Goal: Information Seeking & Learning: Learn about a topic

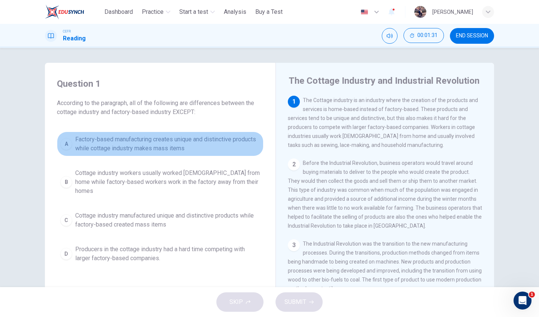
click at [209, 141] on span "Factory-based manufacturing creates unique and distinctive products while cotta…" at bounding box center [167, 144] width 185 height 18
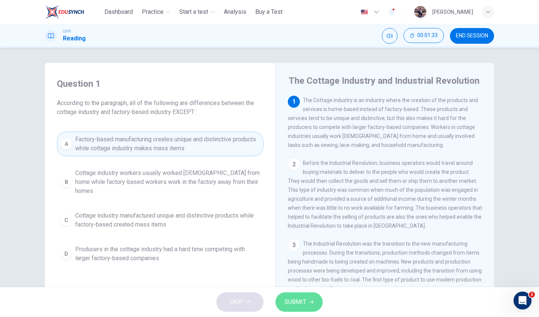
drag, startPoint x: 296, startPoint y: 303, endPoint x: 295, endPoint y: 308, distance: 4.6
click at [295, 308] on button "SUBMIT" at bounding box center [298, 302] width 47 height 19
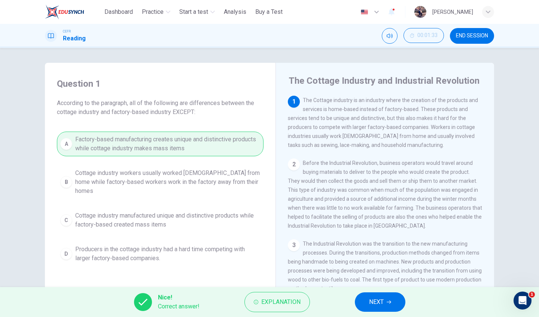
click at [389, 295] on button "NEXT" at bounding box center [380, 302] width 51 height 19
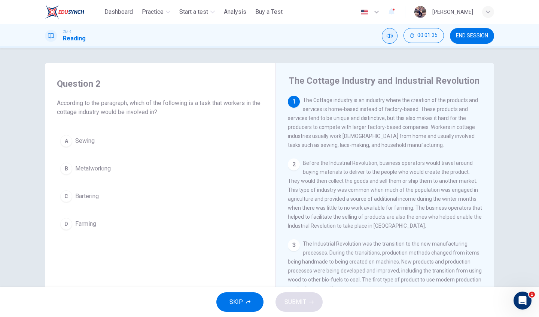
click at [390, 39] on icon "Mute" at bounding box center [389, 36] width 6 height 6
click at [119, 135] on button "A Sewing" at bounding box center [160, 141] width 207 height 19
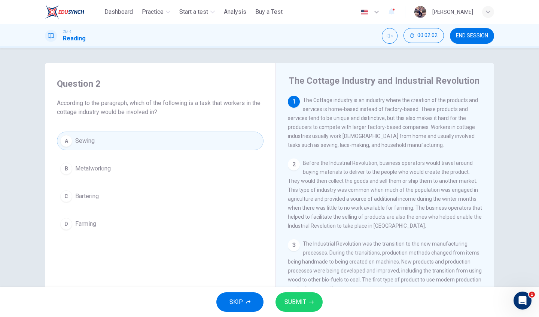
click at [303, 305] on span "SUBMIT" at bounding box center [295, 302] width 22 height 10
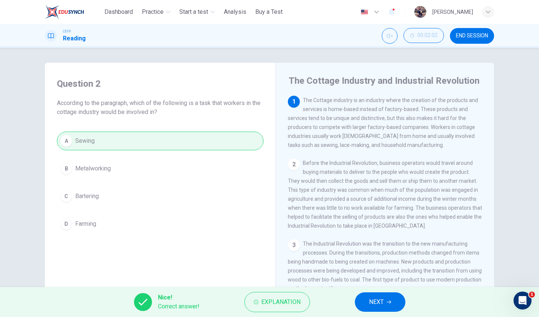
click at [389, 305] on button "NEXT" at bounding box center [380, 302] width 51 height 19
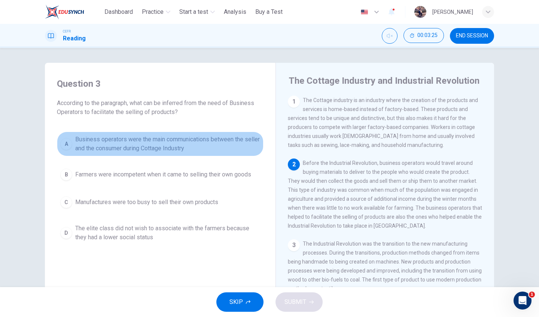
click at [177, 139] on span "Business operators were the main communications between the seller and the cons…" at bounding box center [167, 144] width 185 height 18
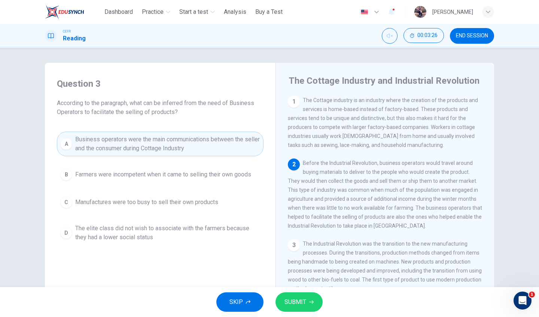
click at [306, 311] on button "SUBMIT" at bounding box center [298, 302] width 47 height 19
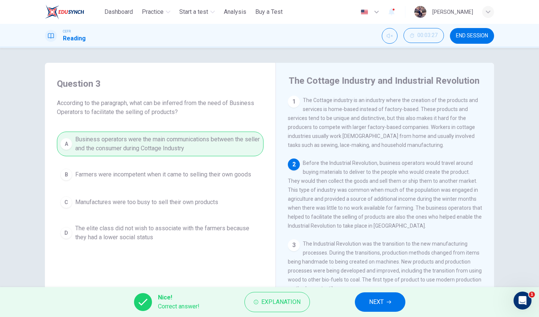
click at [370, 297] on span "NEXT" at bounding box center [376, 302] width 15 height 10
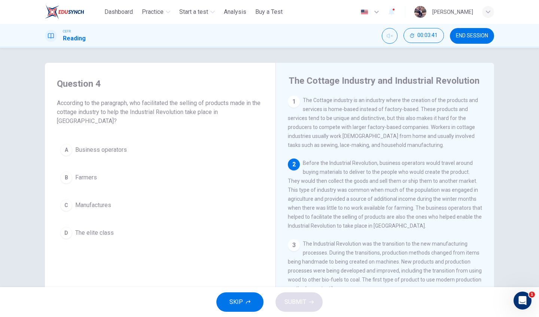
click at [113, 144] on button "A Business operators" at bounding box center [160, 150] width 207 height 19
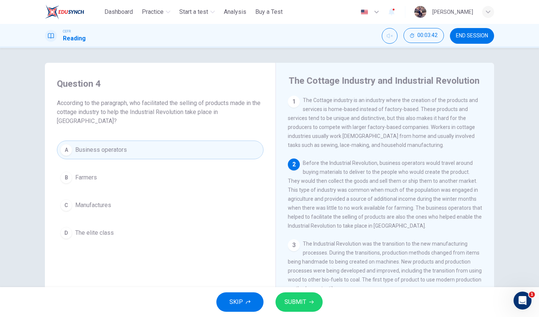
click at [292, 294] on button "SUBMIT" at bounding box center [298, 302] width 47 height 19
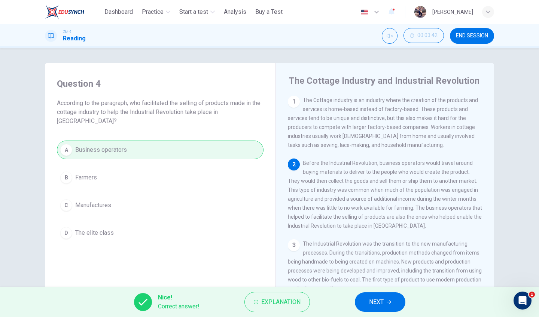
click at [386, 305] on button "NEXT" at bounding box center [380, 302] width 51 height 19
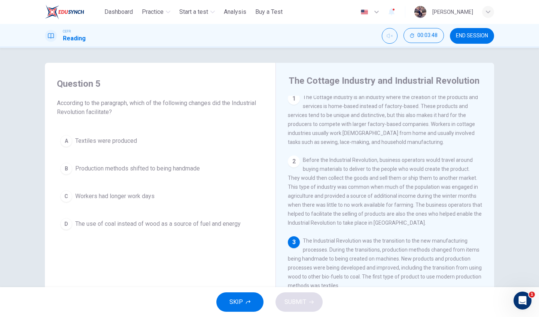
scroll to position [21, 0]
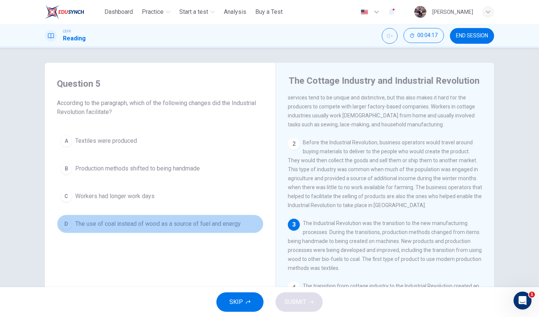
click at [208, 225] on span "The use of coal instead of wood as a source of fuel and energy" at bounding box center [157, 224] width 165 height 9
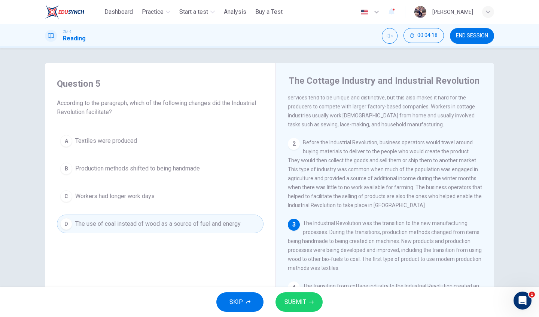
click at [314, 305] on button "SUBMIT" at bounding box center [298, 302] width 47 height 19
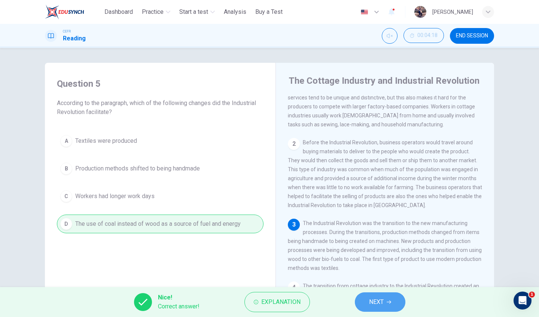
click at [382, 306] on span "NEXT" at bounding box center [376, 302] width 15 height 10
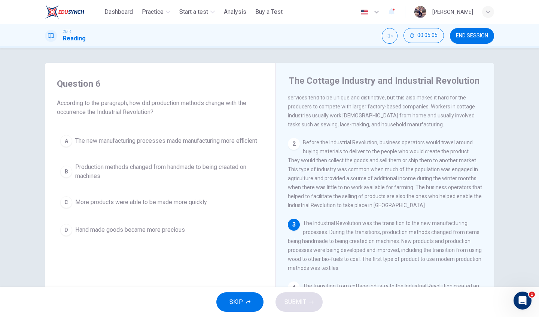
click at [238, 146] on span "The new manufacturing processes made manufacturing more efficient" at bounding box center [166, 141] width 182 height 9
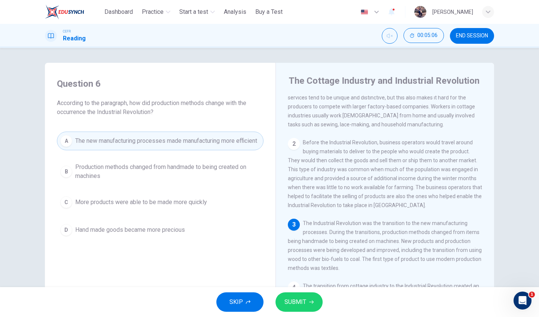
click at [299, 296] on button "SUBMIT" at bounding box center [298, 302] width 47 height 19
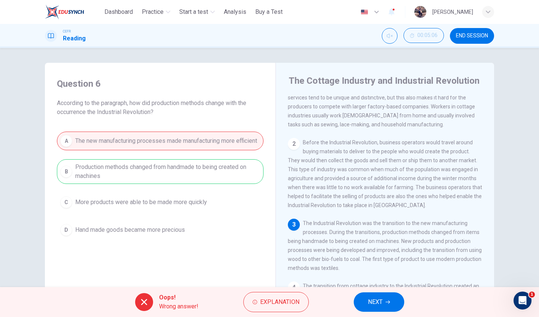
click at [387, 306] on button "NEXT" at bounding box center [379, 302] width 51 height 19
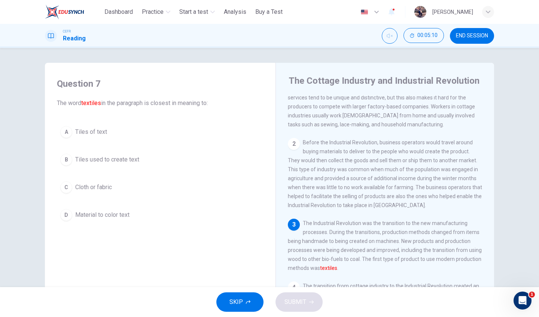
click at [111, 187] on span "Cloth or fabric" at bounding box center [93, 187] width 37 height 9
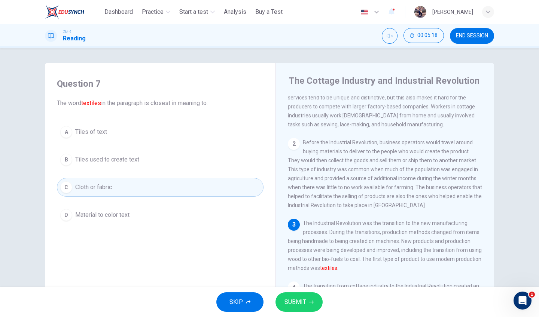
click at [308, 298] on button "SUBMIT" at bounding box center [298, 302] width 47 height 19
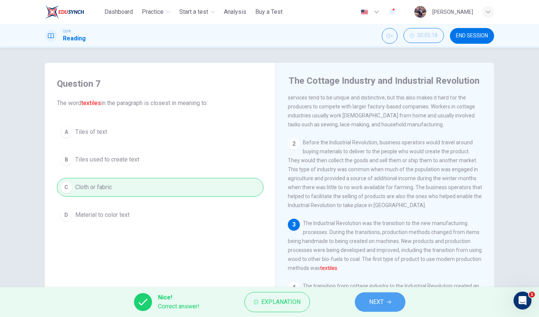
click at [372, 305] on span "NEXT" at bounding box center [376, 302] width 15 height 10
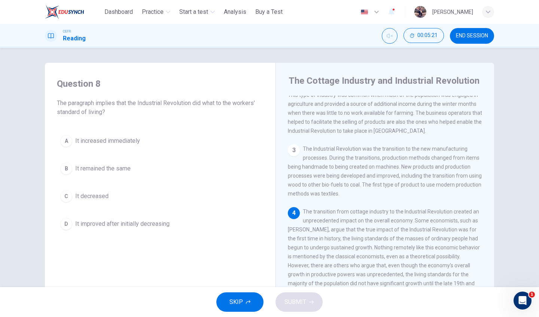
scroll to position [129, 0]
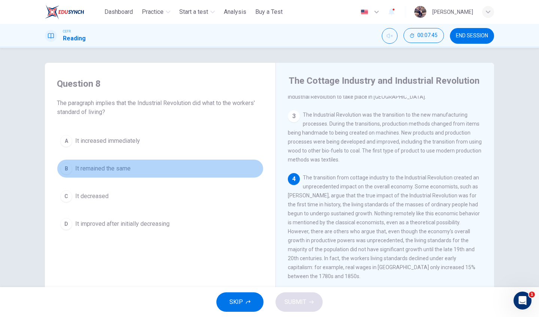
click at [128, 169] on span "It remained the same" at bounding box center [102, 168] width 55 height 9
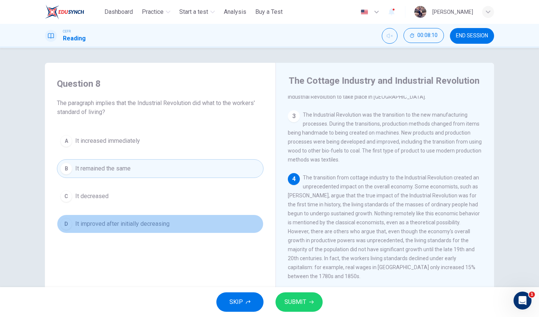
click at [189, 220] on button "D It improved after initially decreasing" at bounding box center [160, 224] width 207 height 19
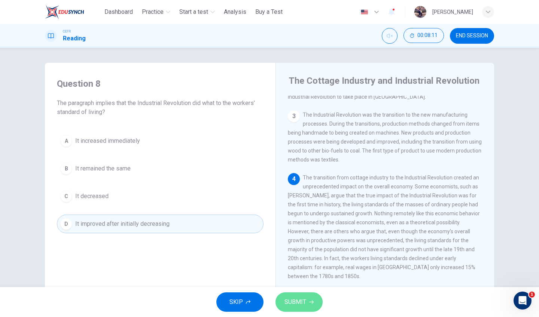
click at [317, 300] on button "SUBMIT" at bounding box center [298, 302] width 47 height 19
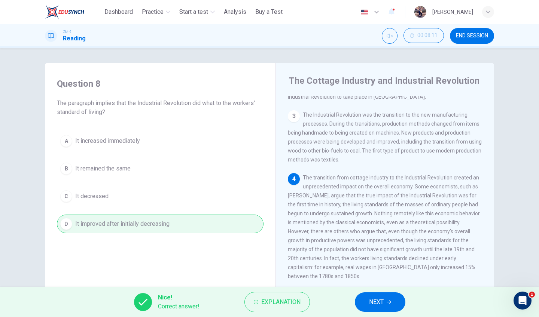
click at [395, 299] on button "NEXT" at bounding box center [380, 302] width 51 height 19
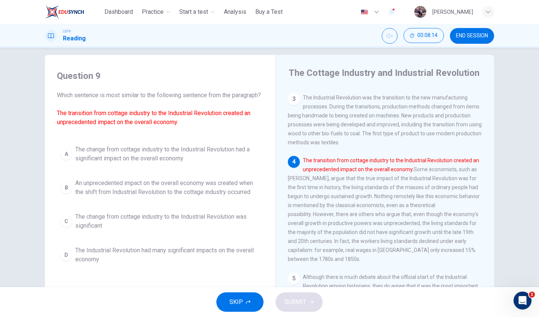
scroll to position [25, 0]
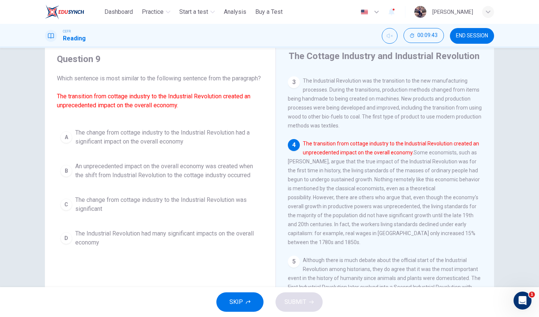
click at [220, 180] on span "An unprecedented impact on the overall economy was created when the shift from …" at bounding box center [167, 171] width 185 height 18
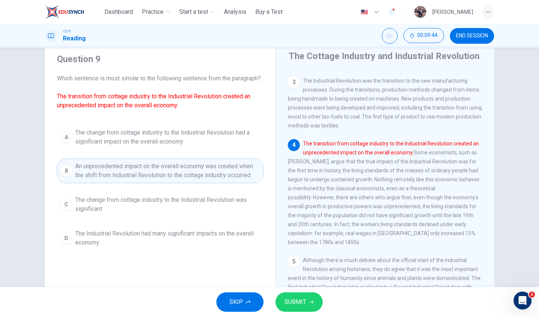
click at [289, 299] on span "SUBMIT" at bounding box center [295, 302] width 22 height 10
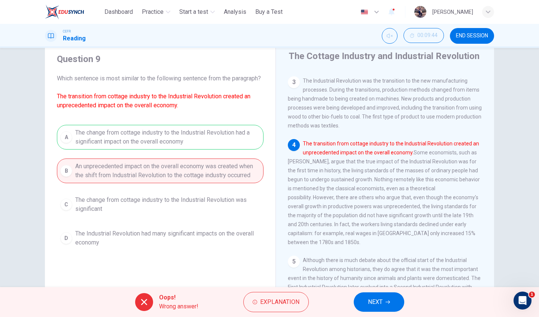
click at [379, 304] on span "NEXT" at bounding box center [375, 302] width 15 height 10
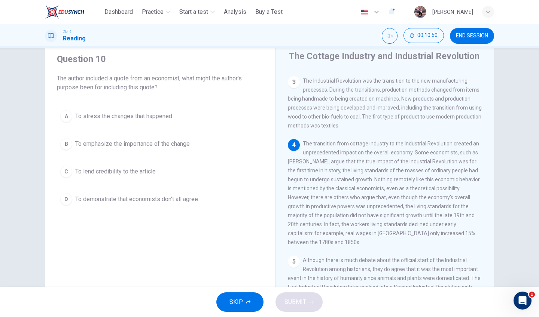
click at [166, 199] on span "To demonstrate that economists don't all agree" at bounding box center [136, 199] width 123 height 9
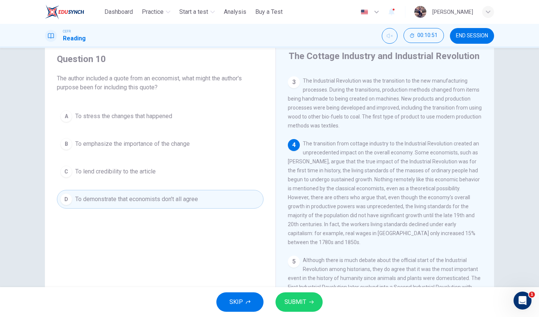
click at [295, 307] on span "SUBMIT" at bounding box center [295, 302] width 22 height 10
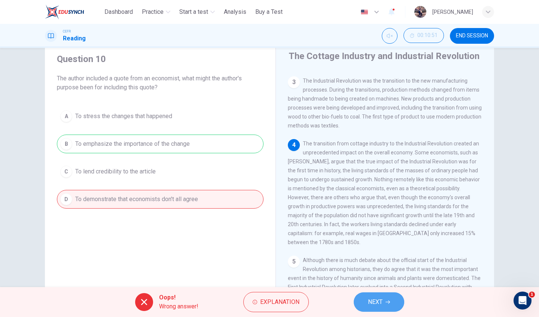
click at [355, 297] on button "NEXT" at bounding box center [379, 302] width 51 height 19
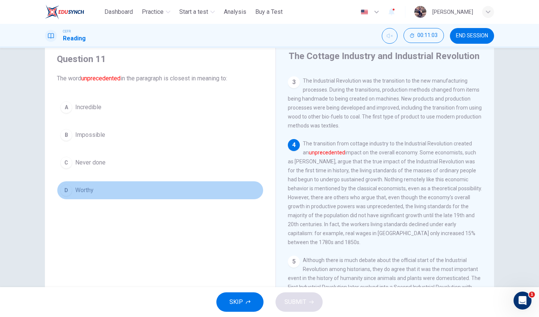
click at [84, 189] on span "Worthy" at bounding box center [84, 190] width 18 height 9
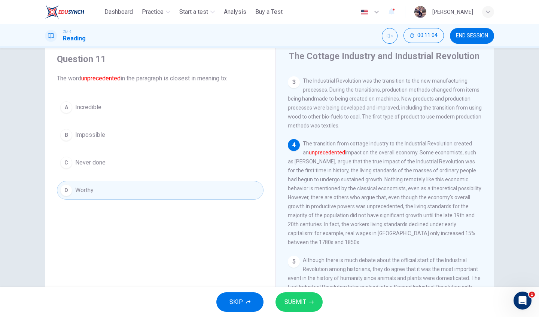
click at [281, 297] on button "SUBMIT" at bounding box center [298, 302] width 47 height 19
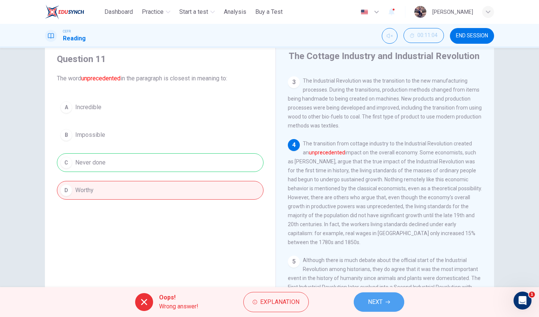
click at [394, 299] on button "NEXT" at bounding box center [379, 302] width 51 height 19
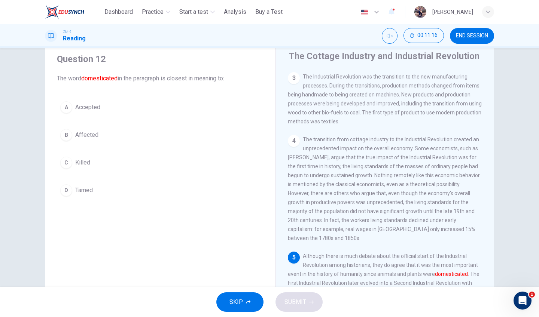
scroll to position [51, 0]
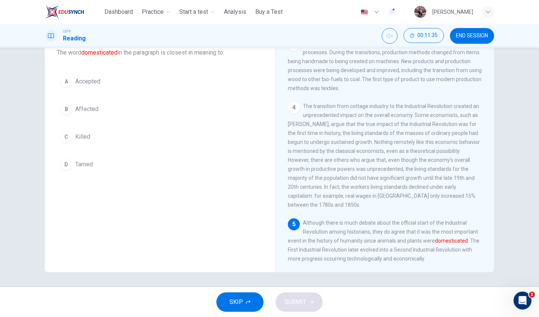
click at [88, 137] on span "Killed" at bounding box center [82, 136] width 15 height 9
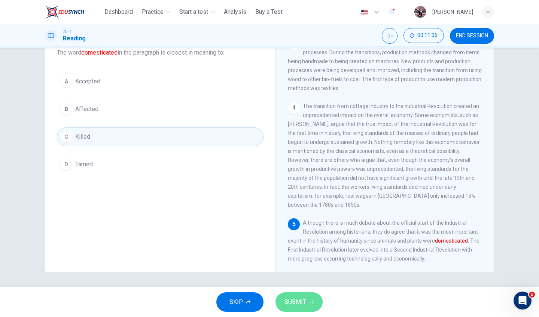
click at [301, 300] on span "SUBMIT" at bounding box center [295, 302] width 22 height 10
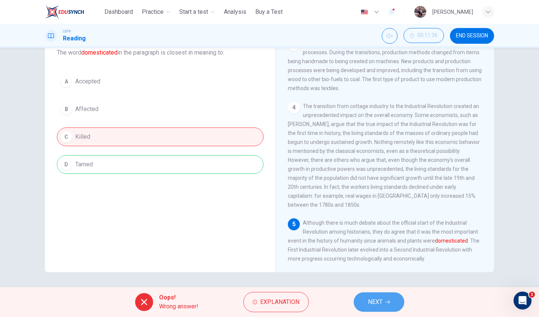
click at [365, 299] on button "NEXT" at bounding box center [379, 302] width 51 height 19
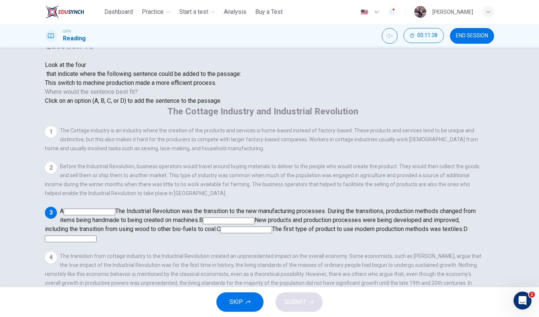
scroll to position [43, 0]
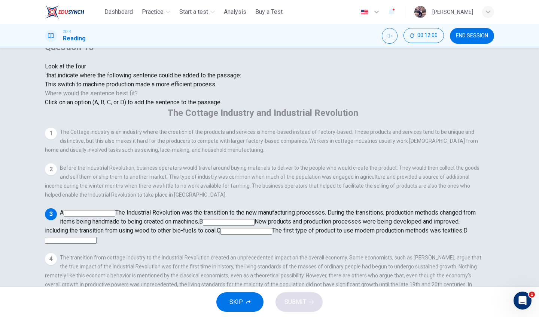
click at [254, 219] on input at bounding box center [229, 222] width 52 height 7
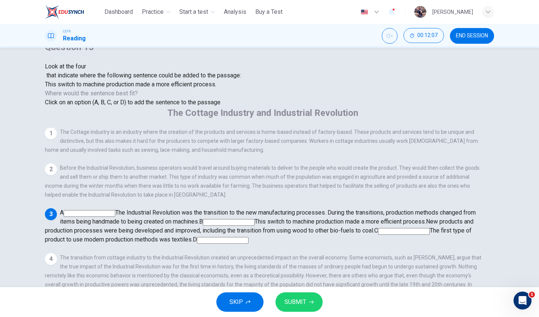
click at [378, 228] on input at bounding box center [404, 231] width 52 height 7
click at [309, 301] on icon "button" at bounding box center [311, 302] width 4 height 4
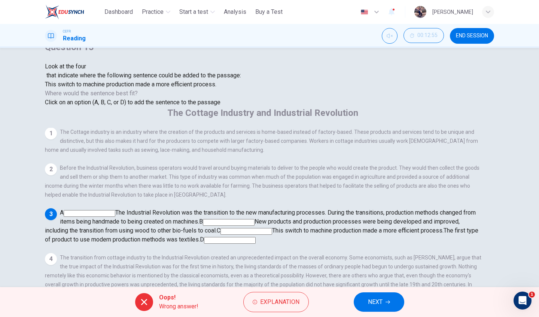
click at [388, 295] on button "NEXT" at bounding box center [379, 302] width 51 height 19
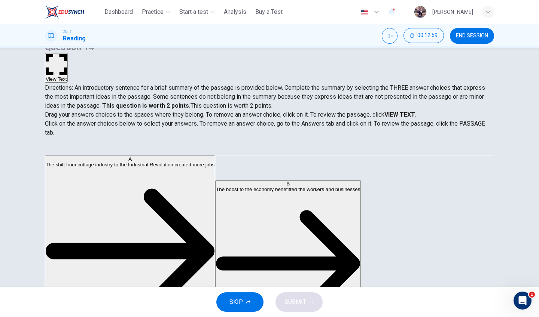
click at [416, 113] on strong "VIEW TEXT." at bounding box center [399, 114] width 31 height 7
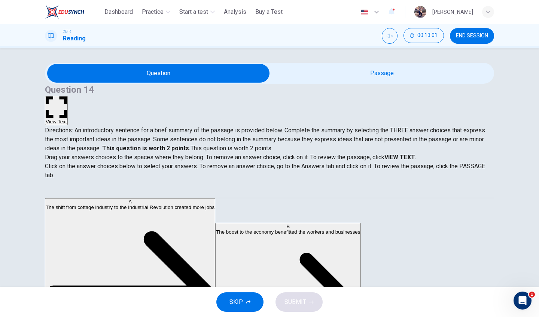
scroll to position [0, 0]
click at [68, 96] on button "View Text" at bounding box center [56, 111] width 23 height 30
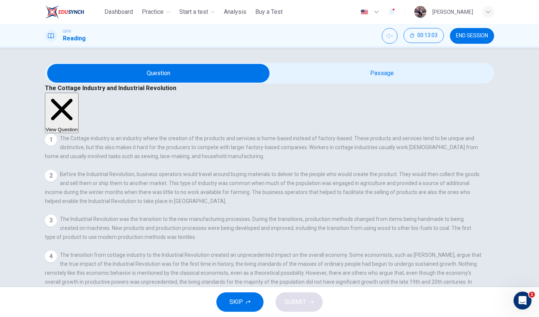
click at [79, 93] on button "View Question" at bounding box center [62, 113] width 34 height 40
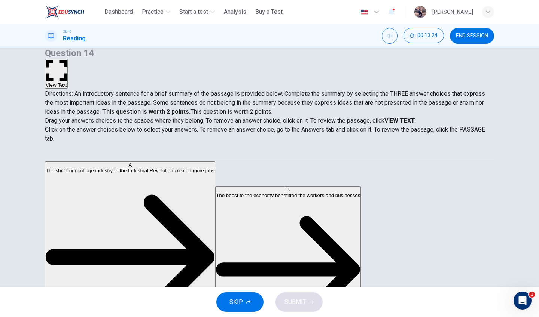
scroll to position [19, 0]
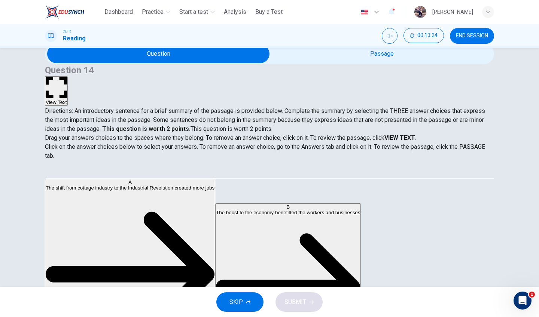
click at [68, 76] on button "View Text" at bounding box center [56, 91] width 23 height 30
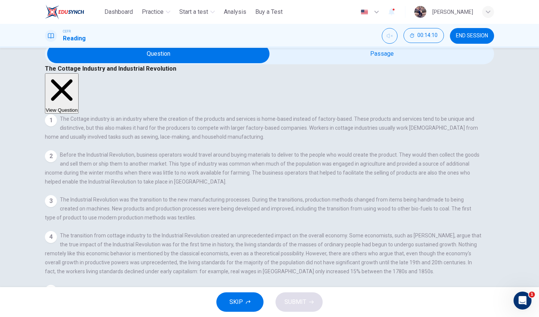
click at [79, 73] on button "View Question" at bounding box center [62, 93] width 34 height 40
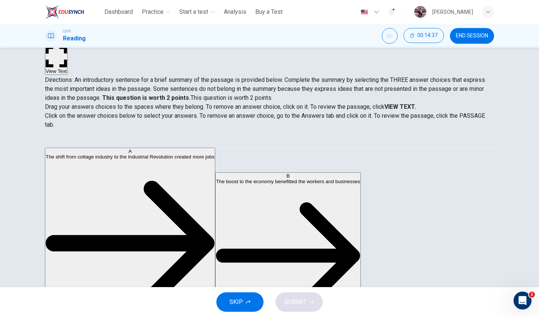
scroll to position [37, 0]
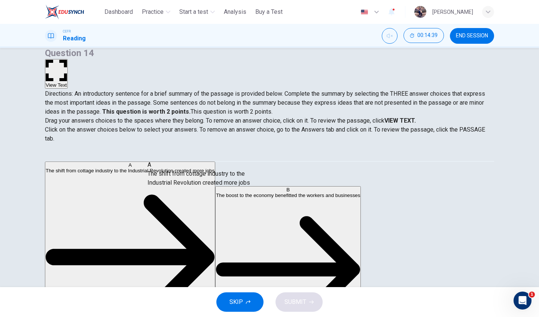
drag, startPoint x: 129, startPoint y: 179, endPoint x: 220, endPoint y: 184, distance: 91.1
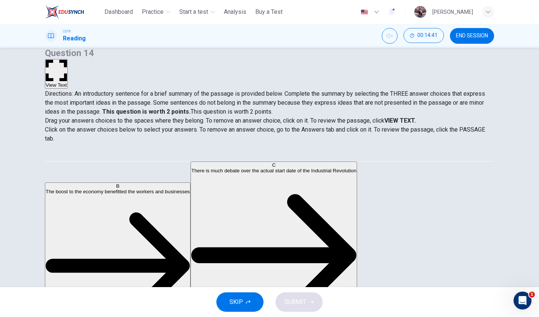
scroll to position [139, 0]
drag, startPoint x: 136, startPoint y: 199, endPoint x: 234, endPoint y: 213, distance: 99.1
drag, startPoint x: 126, startPoint y: 245, endPoint x: 269, endPoint y: 249, distance: 143.0
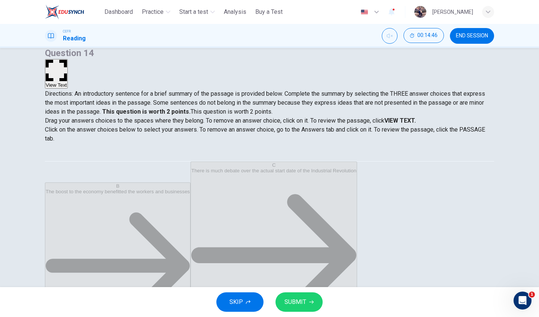
scroll to position [31, 0]
click at [304, 304] on span "SUBMIT" at bounding box center [295, 302] width 22 height 10
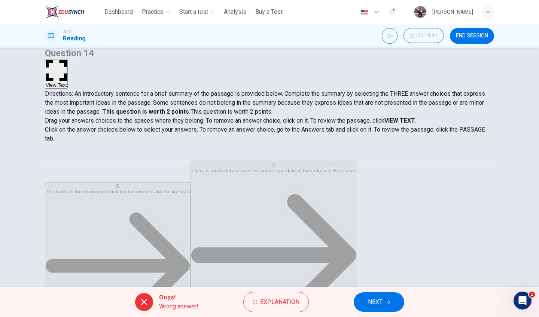
scroll to position [3, 0]
click at [388, 302] on icon "button" at bounding box center [387, 302] width 4 height 4
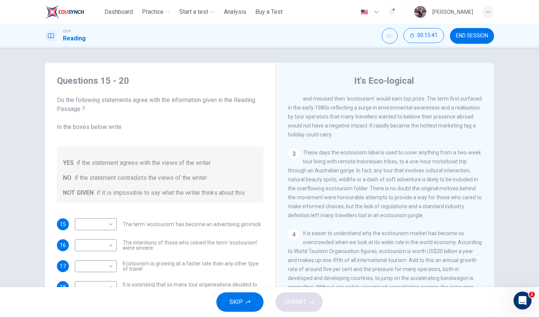
scroll to position [218, 0]
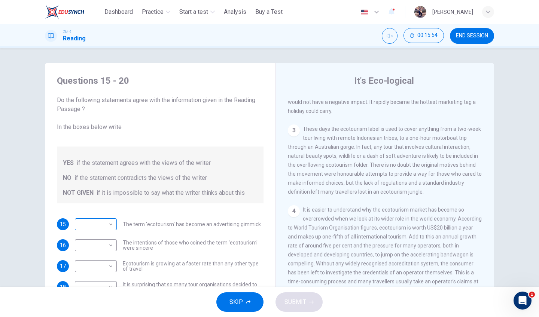
click at [106, 227] on body "This site uses cookies, as explained in our Privacy Policy . If you agree to th…" at bounding box center [269, 158] width 539 height 317
click at [109, 234] on li "YES" at bounding box center [95, 236] width 42 height 12
type input "***"
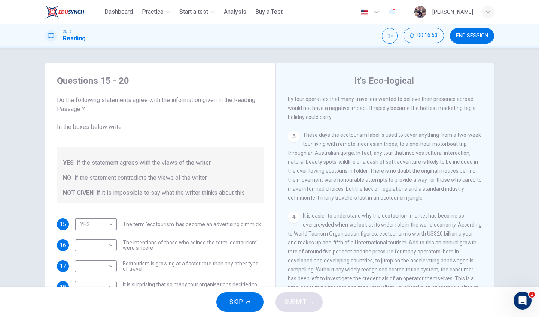
scroll to position [215, 0]
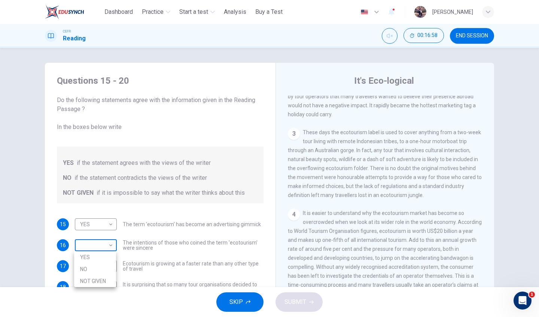
click at [110, 248] on body "This site uses cookies, as explained in our Privacy Policy . If you agree to th…" at bounding box center [269, 158] width 539 height 317
click at [103, 279] on li "NOT GIVEN" at bounding box center [95, 281] width 42 height 12
type input "*********"
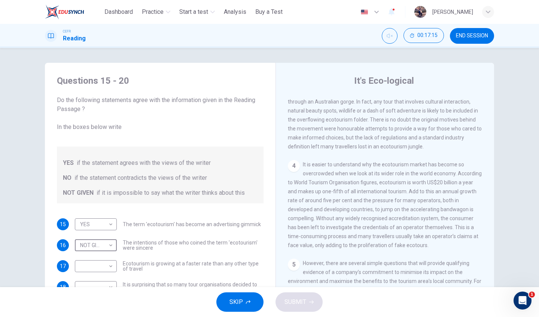
scroll to position [273, 0]
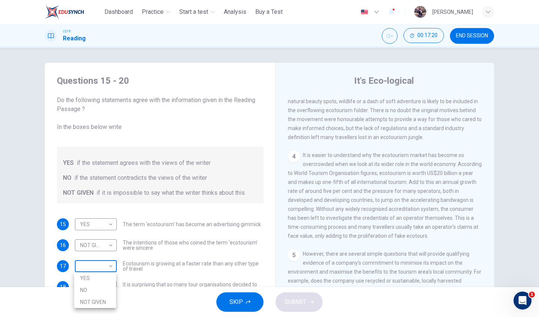
click at [97, 267] on body "This site uses cookies, as explained in our Privacy Policy . If you agree to th…" at bounding box center [269, 158] width 539 height 317
click at [106, 276] on li "YES" at bounding box center [95, 278] width 42 height 12
type input "***"
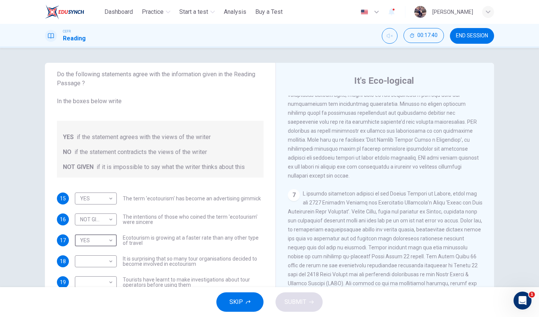
scroll to position [648, 0]
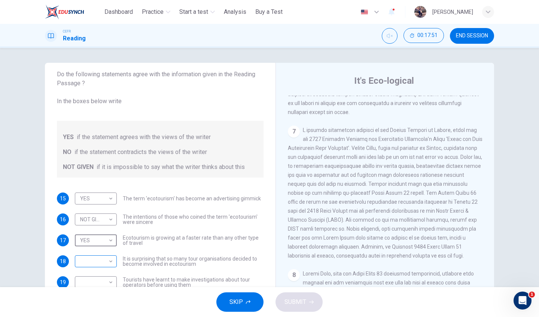
click at [96, 265] on body "This site uses cookies, as explained in our Privacy Policy . If you agree to th…" at bounding box center [269, 158] width 539 height 317
click at [101, 272] on li "YES" at bounding box center [95, 274] width 42 height 12
type input "***"
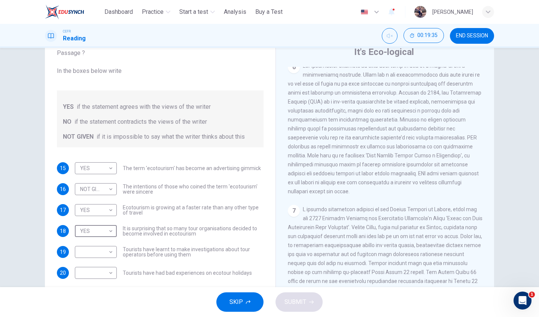
scroll to position [638, 0]
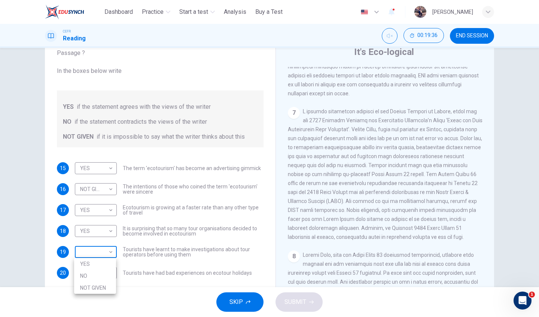
click at [104, 252] on body "This site uses cookies, as explained in our Privacy Policy . If you agree to th…" at bounding box center [269, 158] width 539 height 317
click at [103, 286] on li "NOT GIVEN" at bounding box center [95, 288] width 42 height 12
type input "*********"
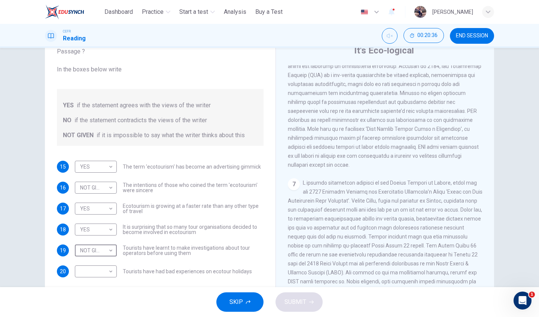
scroll to position [611, 0]
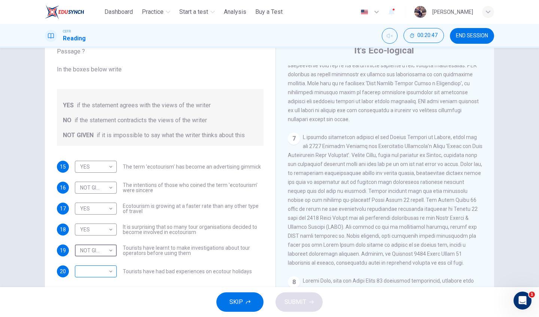
click at [105, 273] on body "This site uses cookies, as explained in our Privacy Policy . If you agree to th…" at bounding box center [269, 158] width 539 height 317
click at [101, 293] on li "NO" at bounding box center [95, 293] width 42 height 12
type input "**"
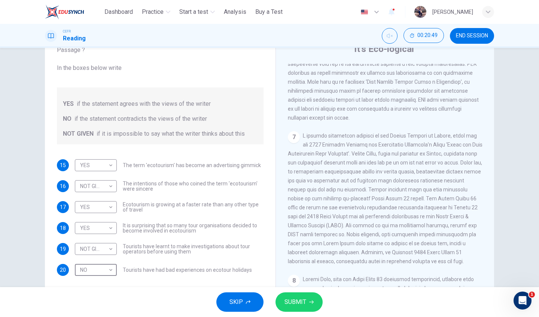
click at [300, 305] on span "SUBMIT" at bounding box center [295, 302] width 22 height 10
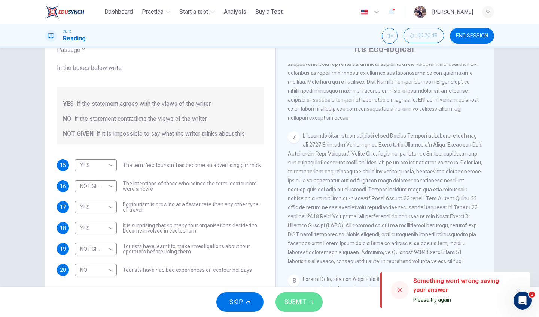
click at [305, 300] on span "SUBMIT" at bounding box center [295, 302] width 22 height 10
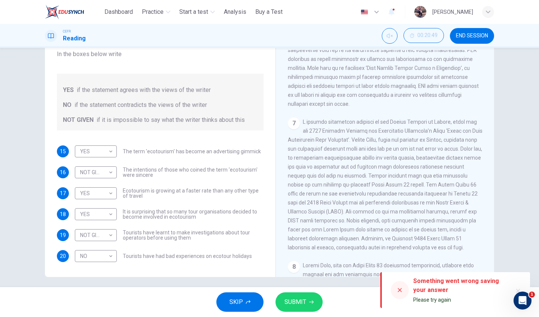
scroll to position [51, 0]
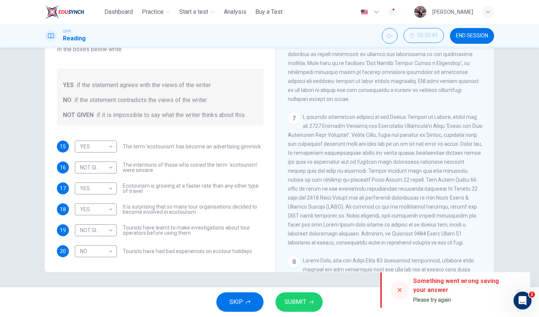
click at [309, 300] on icon "button" at bounding box center [311, 302] width 4 height 4
click at [286, 302] on span "SUBMIT" at bounding box center [295, 302] width 22 height 10
click at [308, 305] on button "SUBMIT" at bounding box center [298, 302] width 47 height 19
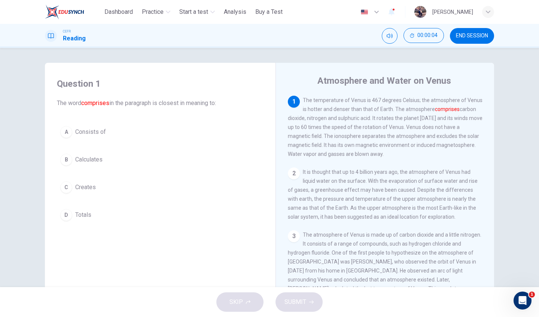
click at [75, 132] on span "Consists of" at bounding box center [90, 132] width 31 height 9
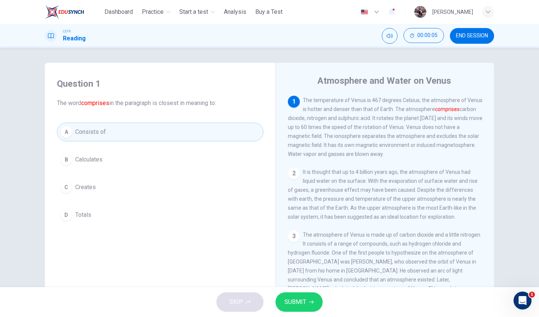
click at [306, 304] on button "SUBMIT" at bounding box center [298, 302] width 47 height 19
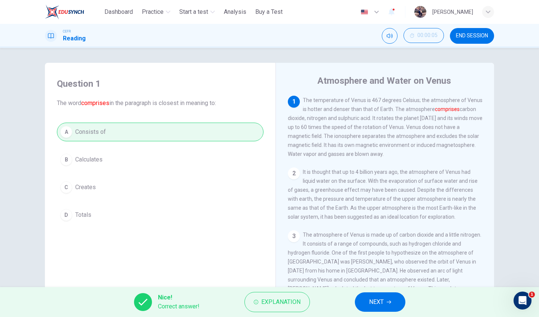
click at [364, 301] on button "NEXT" at bounding box center [380, 302] width 51 height 19
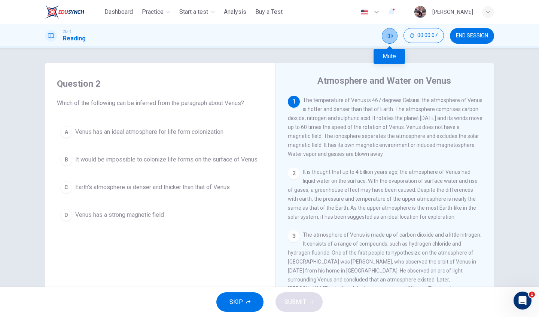
click at [385, 35] on button "Mute" at bounding box center [390, 36] width 16 height 16
click at [221, 160] on span "It would be impossible to colonize life forms on the surface of Venus" at bounding box center [166, 159] width 182 height 9
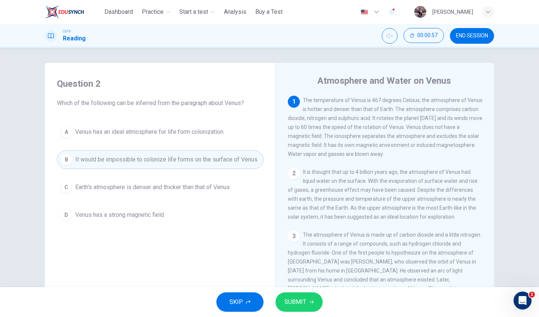
click at [306, 306] on button "SUBMIT" at bounding box center [298, 302] width 47 height 19
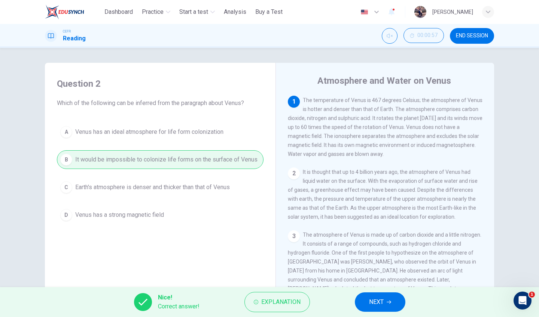
click at [396, 297] on button "NEXT" at bounding box center [380, 302] width 51 height 19
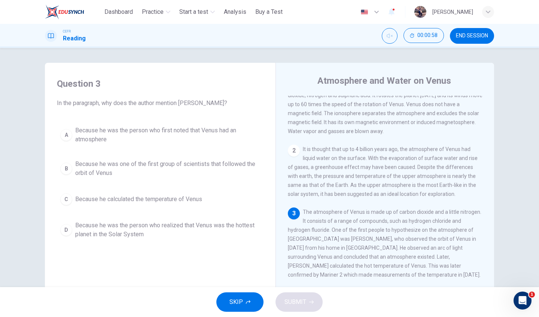
scroll to position [36, 0]
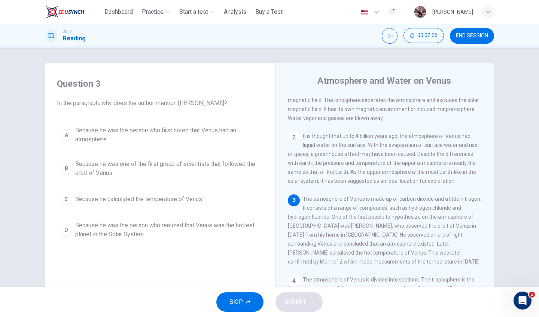
click at [222, 137] on span "Because he was the person who first noted that Venus had an atmosphere" at bounding box center [167, 135] width 185 height 18
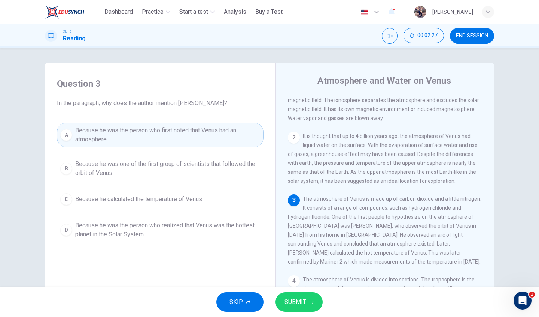
click at [291, 300] on span "SUBMIT" at bounding box center [295, 302] width 22 height 10
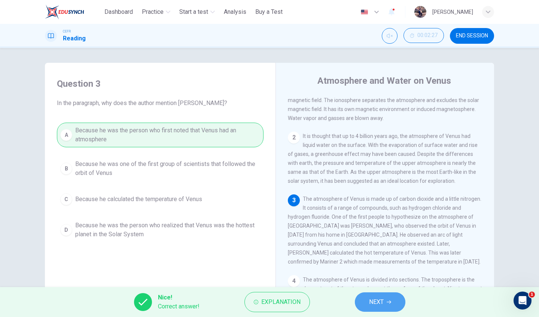
click at [366, 303] on button "NEXT" at bounding box center [380, 302] width 51 height 19
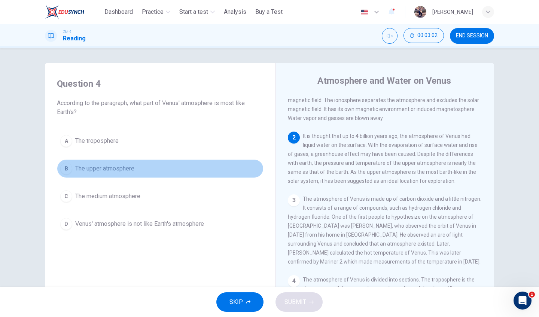
click at [132, 164] on button "B The upper atmosphere" at bounding box center [160, 168] width 207 height 19
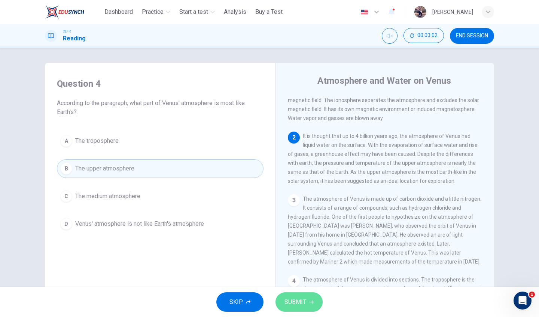
click at [311, 307] on button "SUBMIT" at bounding box center [298, 302] width 47 height 19
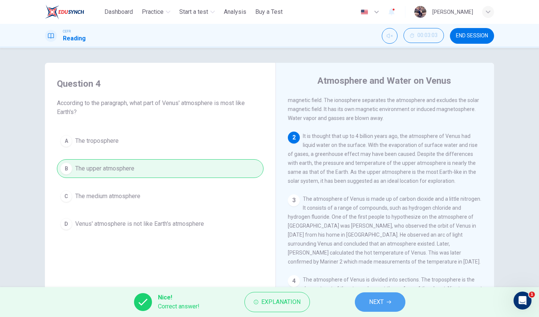
click at [382, 308] on button "NEXT" at bounding box center [380, 302] width 51 height 19
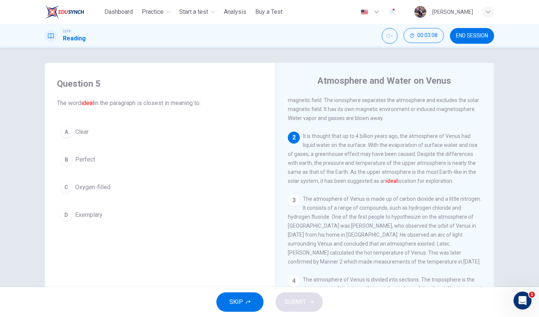
click at [89, 164] on button "B Perfect" at bounding box center [160, 159] width 207 height 19
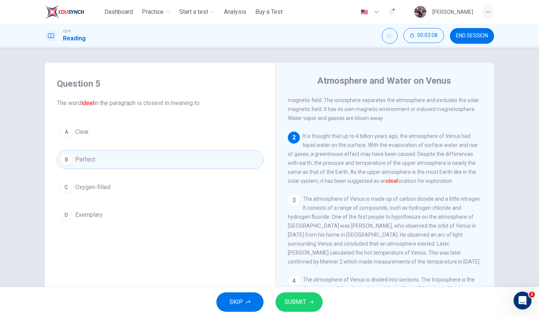
click at [286, 300] on span "SUBMIT" at bounding box center [295, 302] width 22 height 10
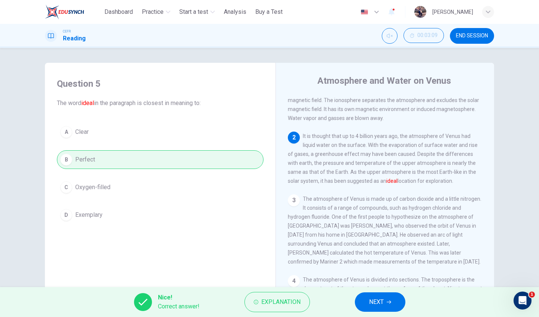
click at [376, 301] on span "NEXT" at bounding box center [376, 302] width 15 height 10
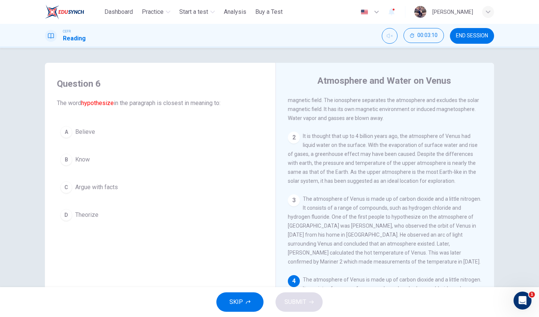
scroll to position [159, 0]
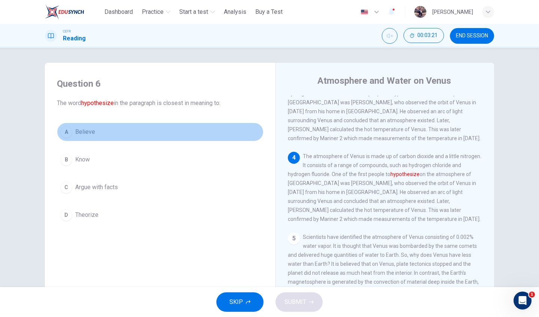
click at [91, 137] on button "A Believe" at bounding box center [160, 132] width 207 height 19
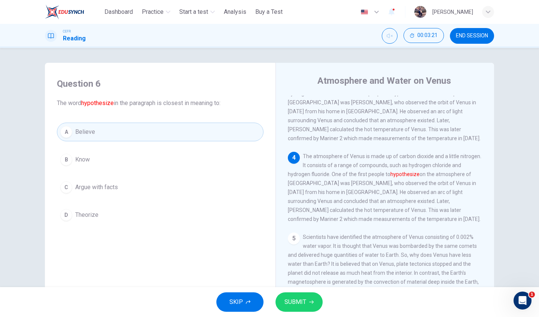
click at [281, 300] on button "SUBMIT" at bounding box center [298, 302] width 47 height 19
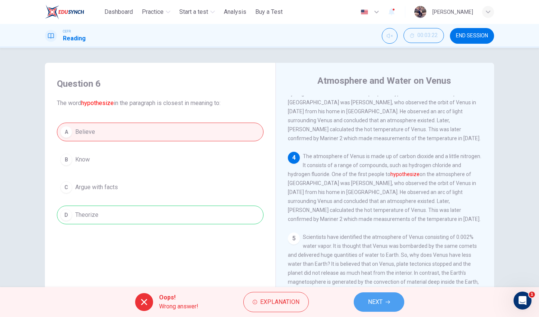
click at [395, 308] on button "NEXT" at bounding box center [379, 302] width 51 height 19
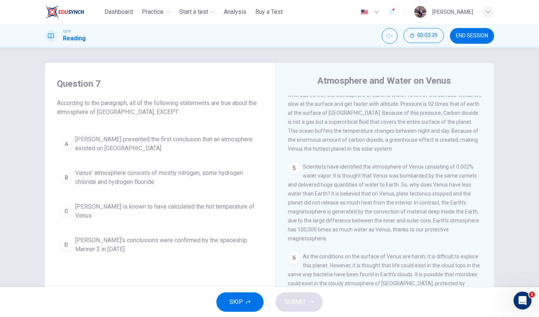
scroll to position [55, 0]
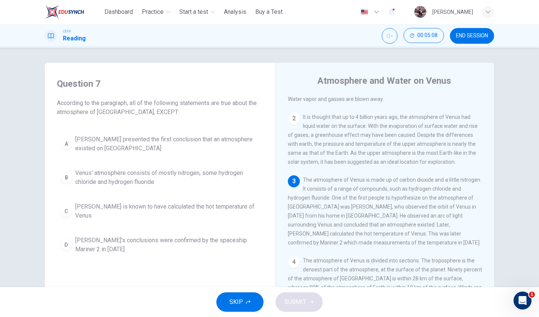
click at [208, 175] on span "Venus' atmosphere consists of mostly nitrogen, some hydrogen chloride and hydro…" at bounding box center [167, 178] width 185 height 18
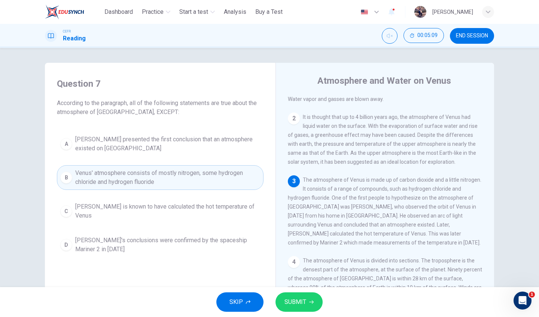
click at [302, 294] on button "SUBMIT" at bounding box center [298, 302] width 47 height 19
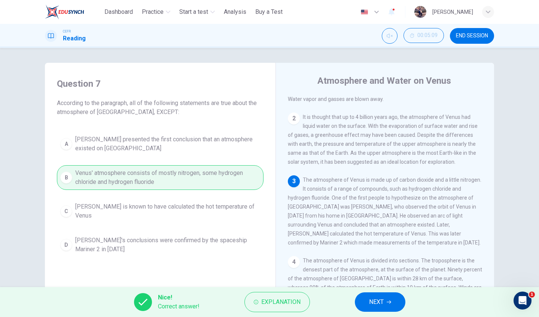
click at [375, 300] on span "NEXT" at bounding box center [376, 302] width 15 height 10
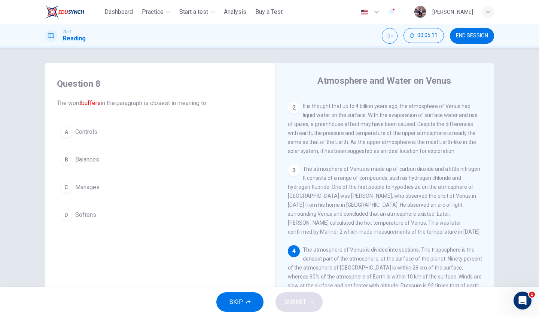
scroll to position [117, 0]
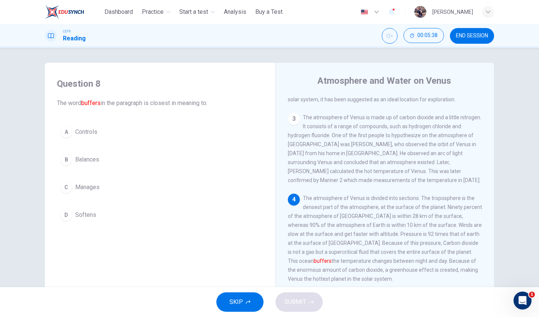
click at [81, 164] on button "B Balances" at bounding box center [160, 159] width 207 height 19
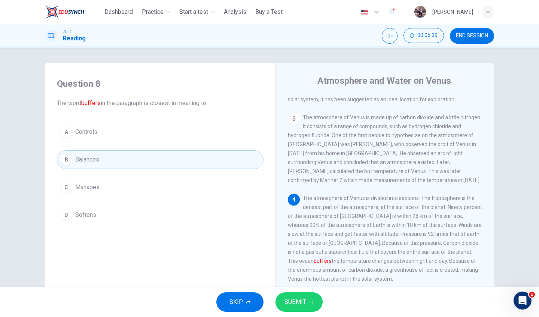
click at [317, 300] on button "SUBMIT" at bounding box center [298, 302] width 47 height 19
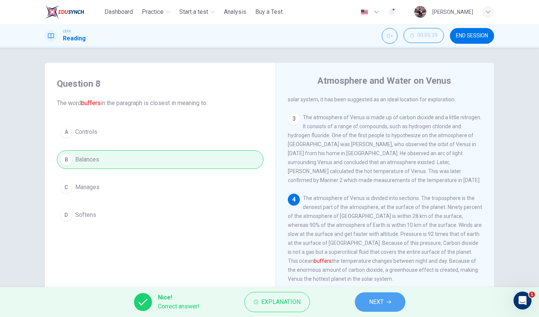
click at [387, 301] on icon "button" at bounding box center [388, 302] width 4 height 4
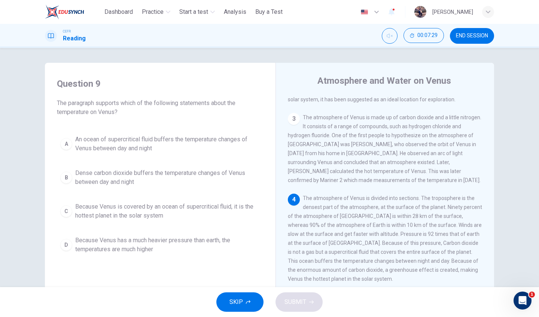
click at [240, 205] on span "Because Venus is covered by an ocean of supercritical fluid, it is the hottest …" at bounding box center [167, 211] width 185 height 18
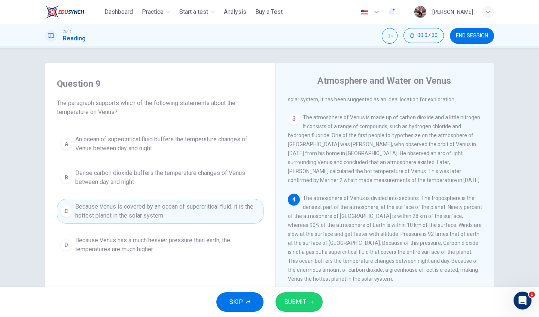
click at [297, 300] on span "SUBMIT" at bounding box center [295, 302] width 22 height 10
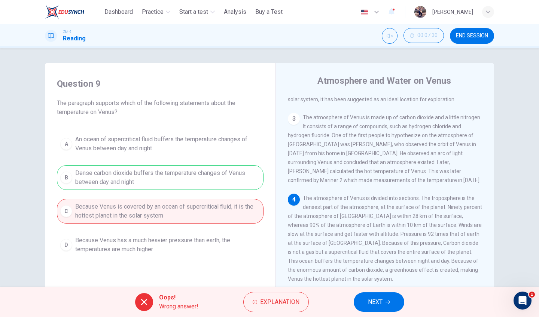
click at [384, 302] on button "NEXT" at bounding box center [379, 302] width 51 height 19
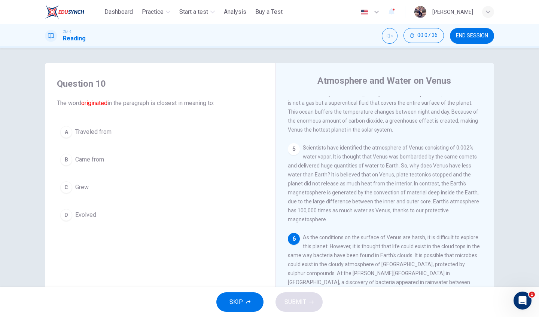
scroll to position [51, 0]
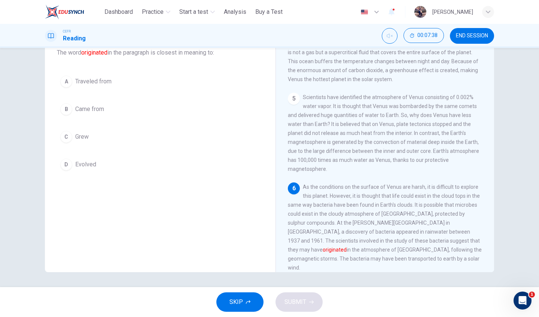
click at [89, 109] on span "Came from" at bounding box center [89, 109] width 29 height 9
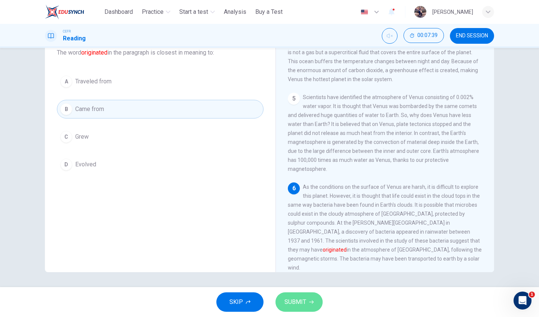
click at [295, 296] on button "SUBMIT" at bounding box center [298, 302] width 47 height 19
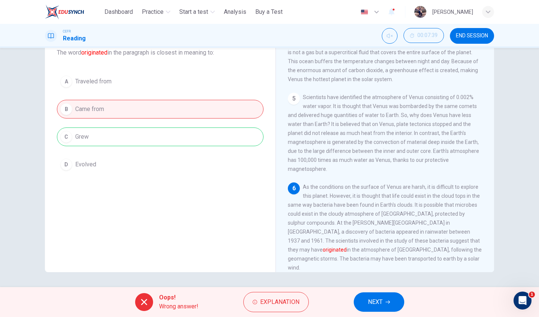
click at [391, 305] on button "NEXT" at bounding box center [379, 302] width 51 height 19
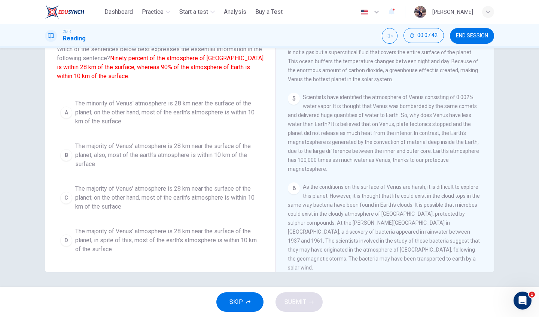
scroll to position [38, 0]
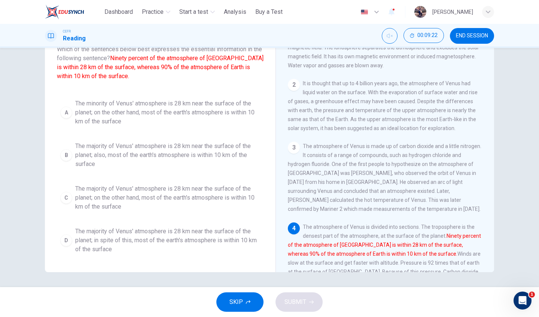
click at [183, 194] on span "The majority of Venus' atmosphere is 28 km near the surface of the planet; on t…" at bounding box center [167, 197] width 185 height 27
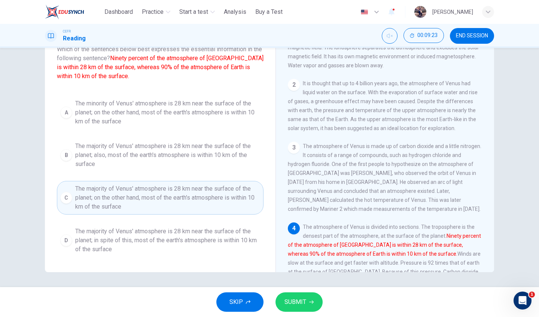
click at [303, 281] on div "Question 11 Which of the sentences below best expresses the essential informati…" at bounding box center [269, 167] width 539 height 239
click at [304, 291] on div "SKIP SUBMIT" at bounding box center [269, 302] width 539 height 30
click at [304, 297] on span "SUBMIT" at bounding box center [295, 302] width 22 height 10
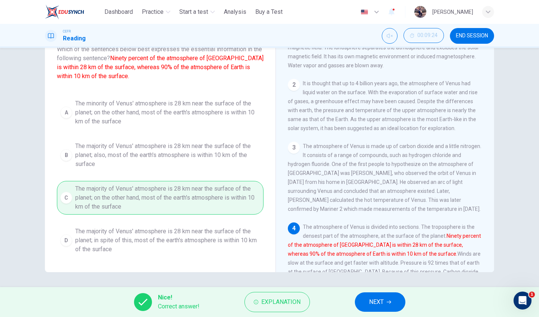
click at [380, 299] on span "NEXT" at bounding box center [376, 302] width 15 height 10
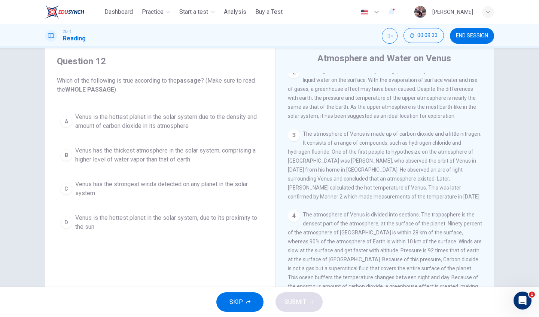
scroll to position [0, 0]
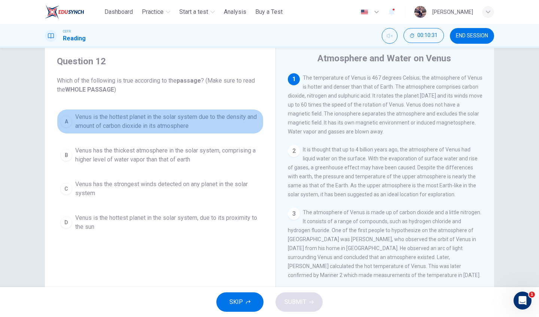
click at [211, 129] on span "Venus is the hottest planet in the solar system due to the density and amount o…" at bounding box center [167, 122] width 185 height 18
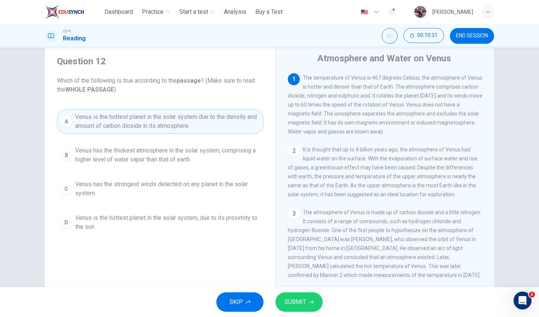
click at [310, 302] on icon "button" at bounding box center [311, 302] width 4 height 4
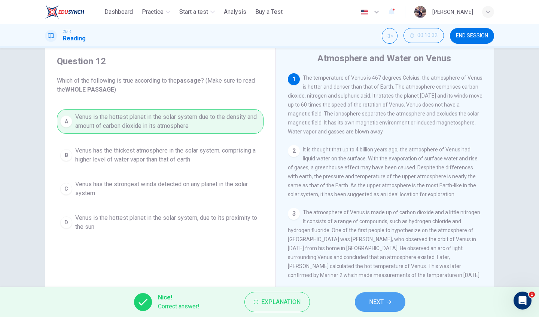
click at [392, 298] on button "NEXT" at bounding box center [380, 302] width 51 height 19
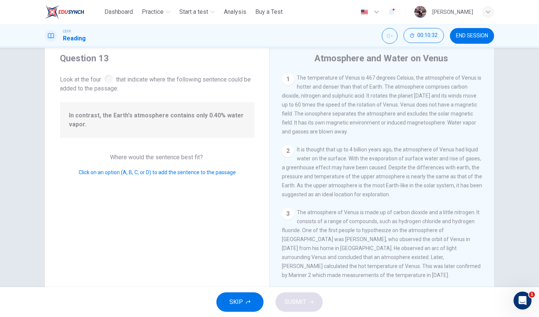
scroll to position [249, 0]
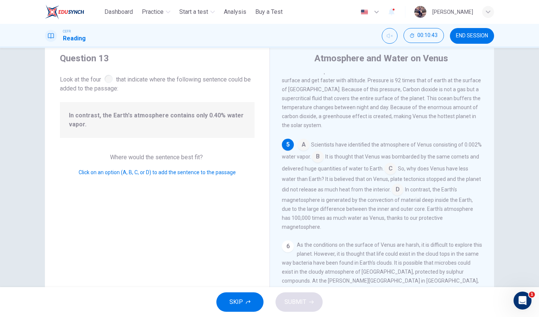
click at [306, 140] on input at bounding box center [303, 146] width 12 height 12
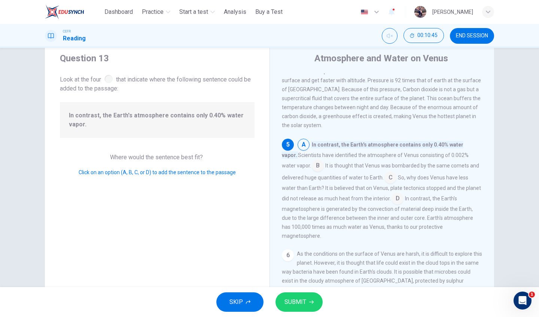
click at [312, 161] on input at bounding box center [318, 167] width 12 height 12
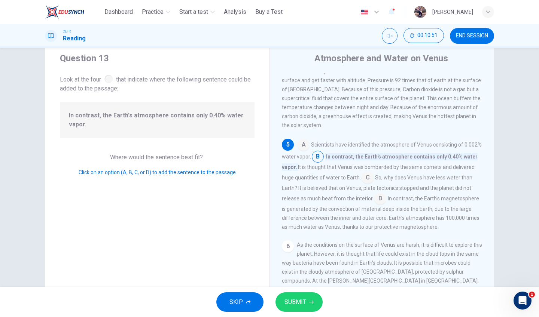
click at [315, 293] on button "SUBMIT" at bounding box center [298, 302] width 47 height 19
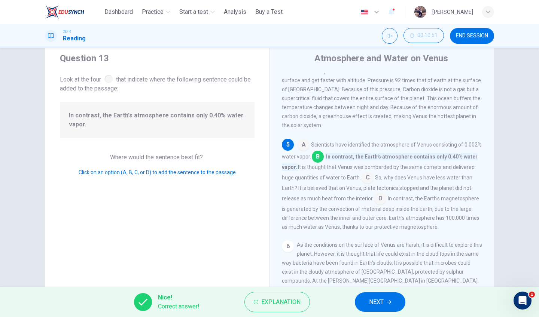
click at [393, 297] on button "NEXT" at bounding box center [380, 302] width 51 height 19
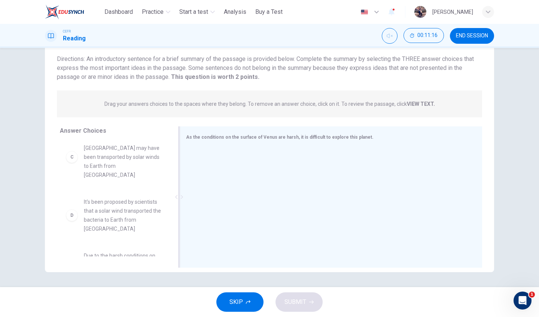
scroll to position [0, 0]
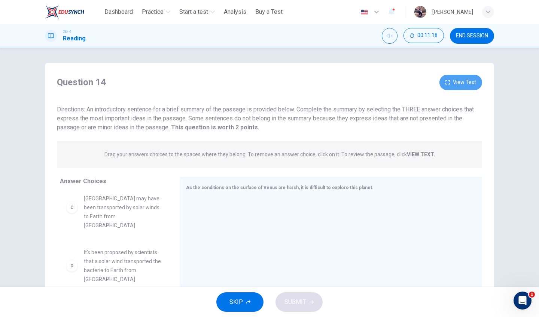
click at [471, 84] on button "View Text" at bounding box center [460, 82] width 43 height 15
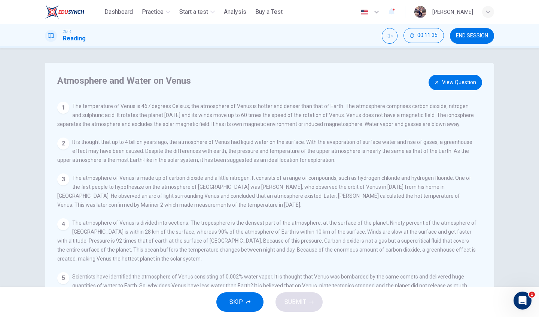
click at [471, 83] on button "View Question" at bounding box center [455, 82] width 54 height 15
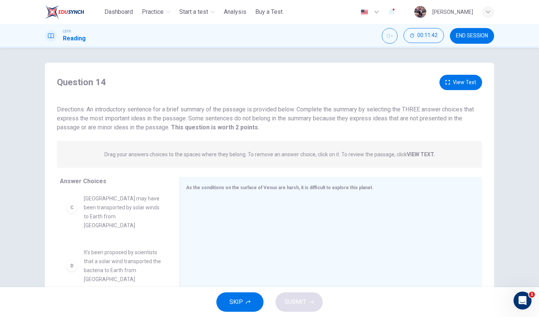
click at [461, 83] on button "View Text" at bounding box center [460, 82] width 43 height 15
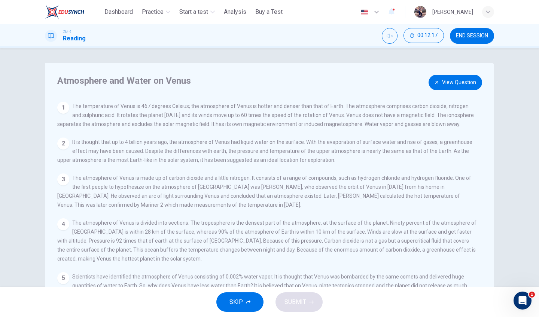
click at [446, 84] on button "View Question" at bounding box center [455, 82] width 54 height 15
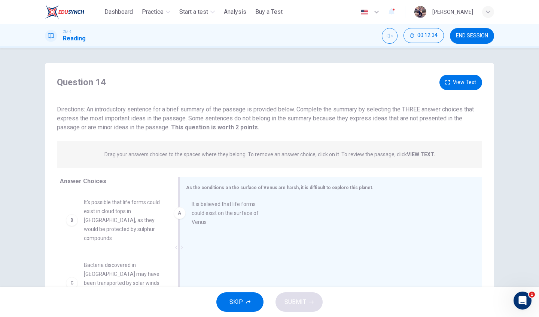
drag, startPoint x: 135, startPoint y: 214, endPoint x: 246, endPoint y: 216, distance: 111.1
click at [456, 85] on button "View Text" at bounding box center [460, 82] width 43 height 15
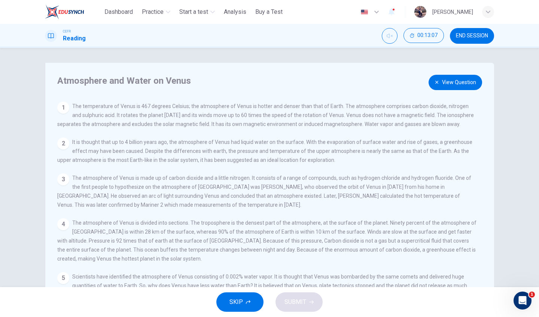
click at [459, 86] on button "View Question" at bounding box center [455, 82] width 54 height 15
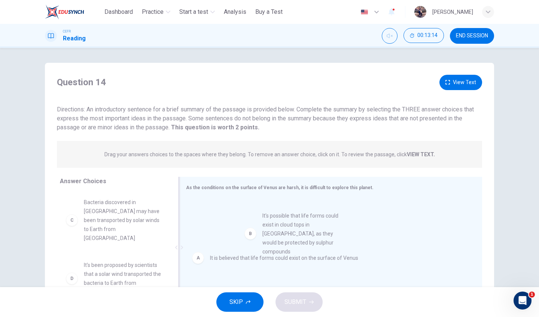
drag, startPoint x: 150, startPoint y: 225, endPoint x: 326, endPoint y: 238, distance: 175.9
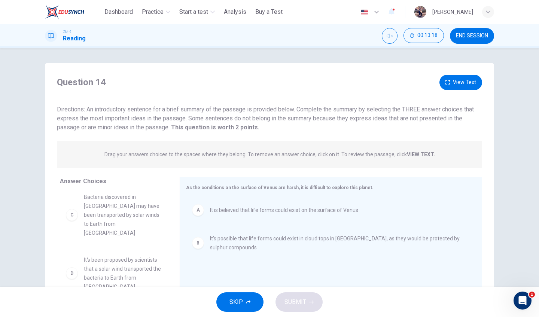
scroll to position [28, 0]
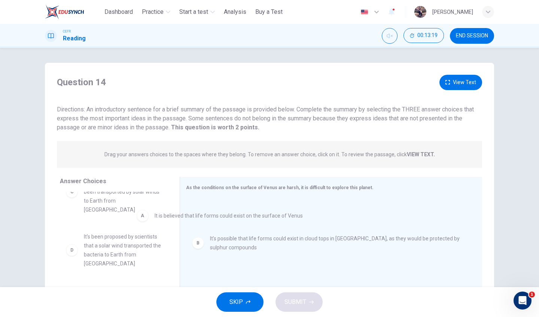
drag, startPoint x: 223, startPoint y: 214, endPoint x: 133, endPoint y: 221, distance: 90.0
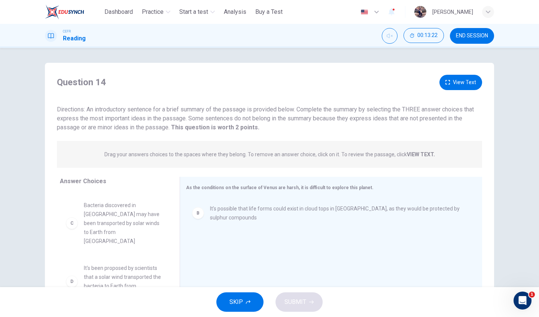
scroll to position [34, 0]
click at [456, 81] on button "View Text" at bounding box center [460, 82] width 43 height 15
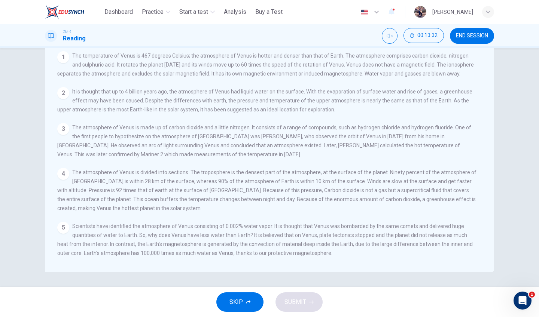
scroll to position [9, 0]
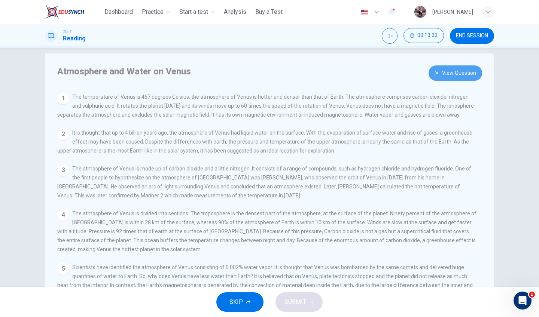
click at [466, 69] on button "View Question" at bounding box center [455, 72] width 54 height 15
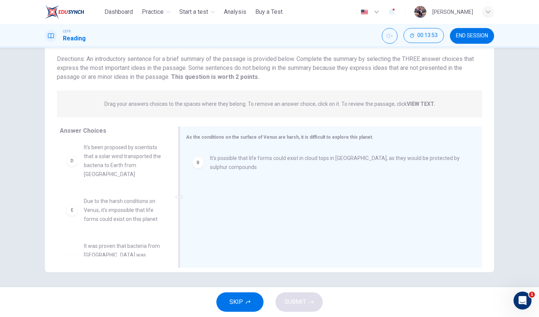
scroll to position [0, 0]
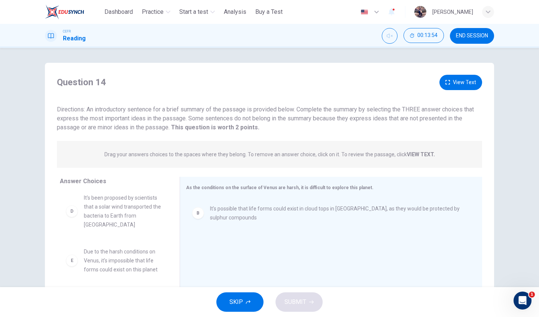
click at [446, 85] on button "View Text" at bounding box center [460, 82] width 43 height 15
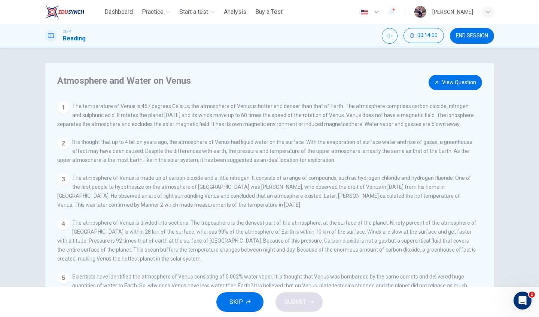
click at [471, 85] on button "View Question" at bounding box center [455, 82] width 54 height 15
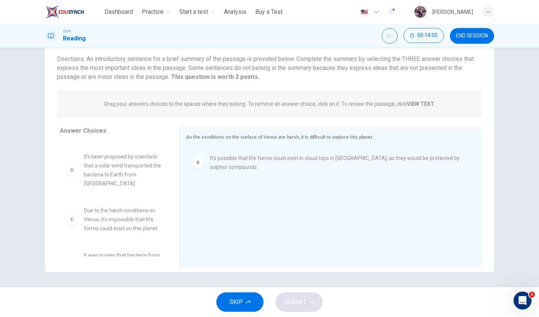
scroll to position [85, 0]
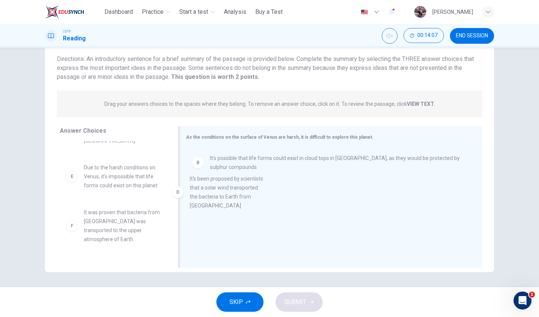
drag, startPoint x: 148, startPoint y: 174, endPoint x: 255, endPoint y: 196, distance: 109.3
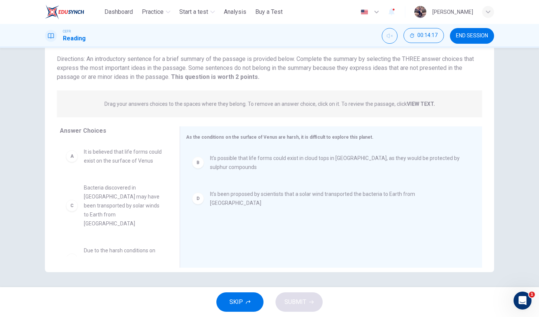
scroll to position [20, 0]
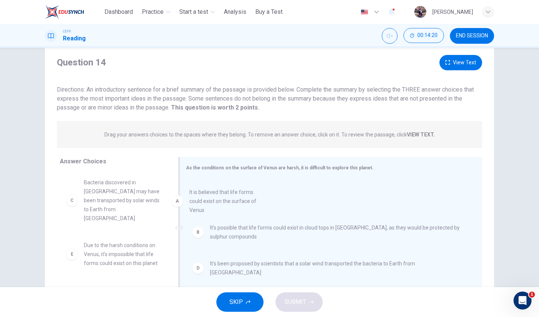
drag, startPoint x: 143, startPoint y: 198, endPoint x: 253, endPoint y: 208, distance: 110.8
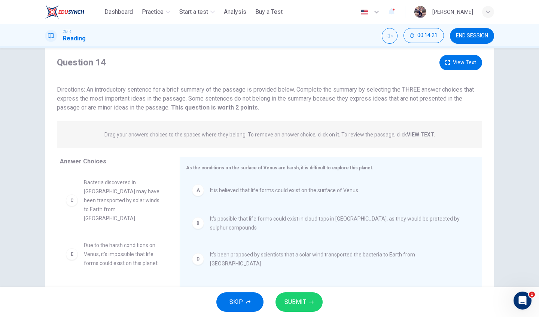
click at [302, 303] on span "SUBMIT" at bounding box center [295, 302] width 22 height 10
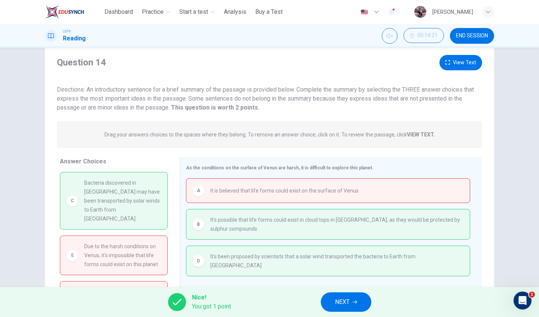
click at [346, 300] on span "NEXT" at bounding box center [342, 302] width 15 height 10
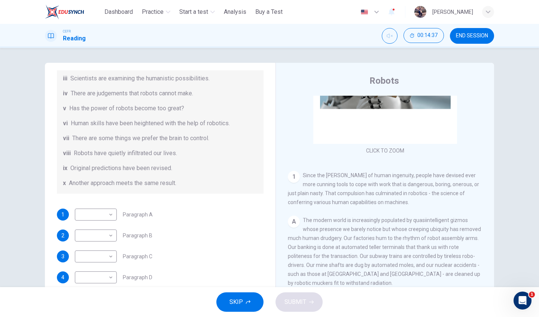
scroll to position [92, 0]
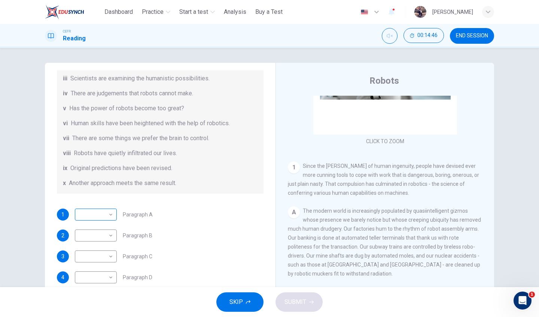
click at [92, 216] on body "This site uses cookies, as explained in our Privacy Policy . If you agree to th…" at bounding box center [269, 158] width 539 height 317
click at [94, 279] on li "viii" at bounding box center [95, 281] width 42 height 12
type input "****"
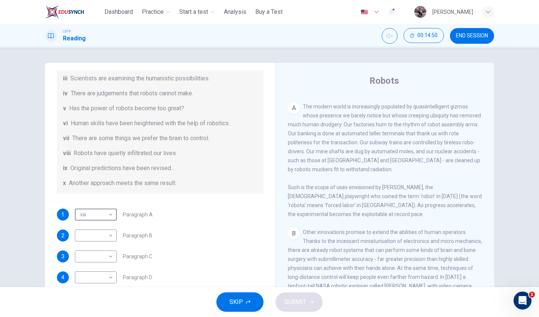
scroll to position [255, 0]
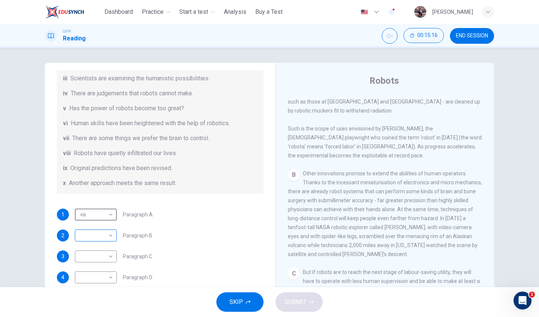
click at [98, 235] on body "This site uses cookies, as explained in our Privacy Policy . If you agree to th…" at bounding box center [269, 158] width 539 height 317
click at [99, 258] on li "vi" at bounding box center [95, 257] width 42 height 12
type input "**"
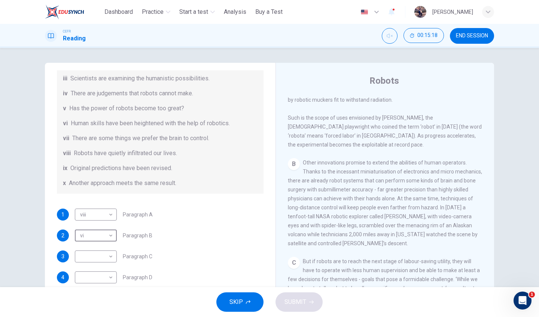
scroll to position [327, 0]
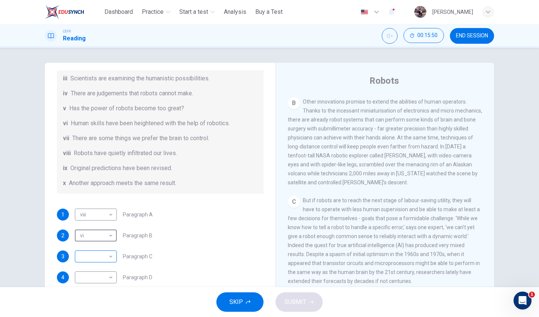
click at [104, 255] on body "This site uses cookies, as explained in our Privacy Policy . If you agree to th…" at bounding box center [269, 158] width 539 height 317
click at [101, 270] on li "vii" at bounding box center [95, 269] width 42 height 12
type input "***"
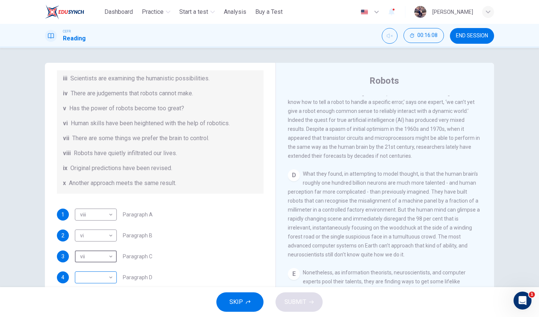
click at [100, 275] on body "This site uses cookies, as explained in our Privacy Policy . If you agree to th…" at bounding box center [269, 158] width 539 height 317
click at [106, 230] on li "iv" at bounding box center [95, 233] width 42 height 12
type input "**"
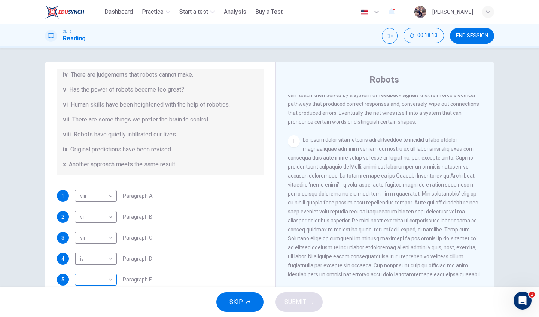
scroll to position [44, 0]
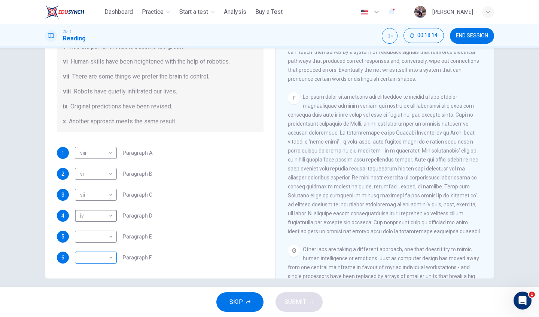
click at [101, 256] on body "This site uses cookies, as explained in our Privacy Policy . If you agree to th…" at bounding box center [269, 158] width 539 height 317
click at [98, 276] on li "viii" at bounding box center [95, 281] width 42 height 12
type input "****"
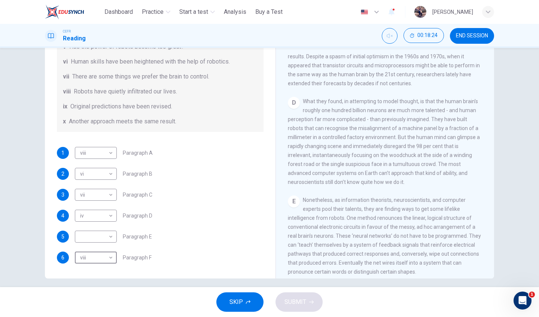
scroll to position [136, 0]
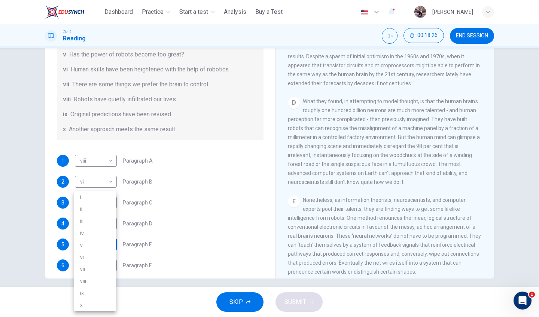
click at [97, 241] on body "This site uses cookies, as explained in our Privacy Policy . If you agree to th…" at bounding box center [269, 158] width 539 height 317
click at [92, 291] on li "ix" at bounding box center [95, 293] width 42 height 12
type input "**"
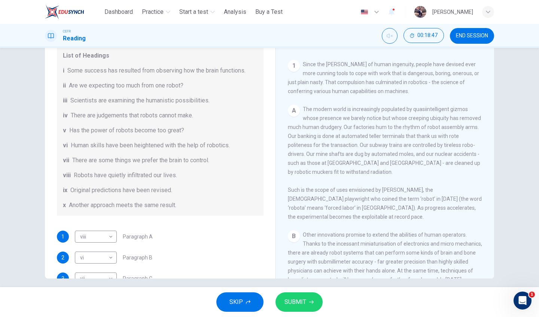
scroll to position [109, 0]
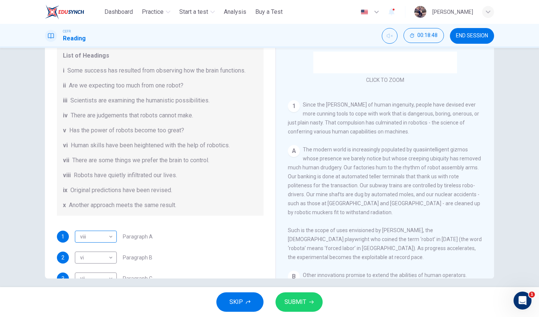
click at [105, 239] on body "This site uses cookies, as explained in our Privacy Policy . If you agree to th…" at bounding box center [269, 158] width 539 height 317
click at [102, 244] on li "v" at bounding box center [95, 245] width 42 height 12
type input "*"
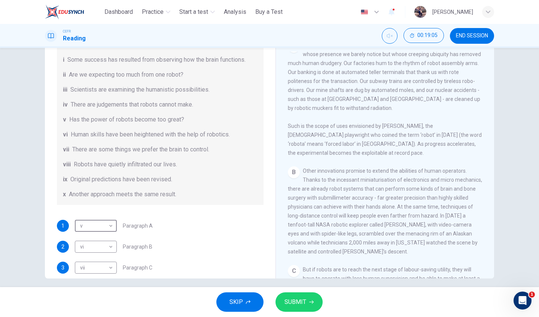
scroll to position [144, 0]
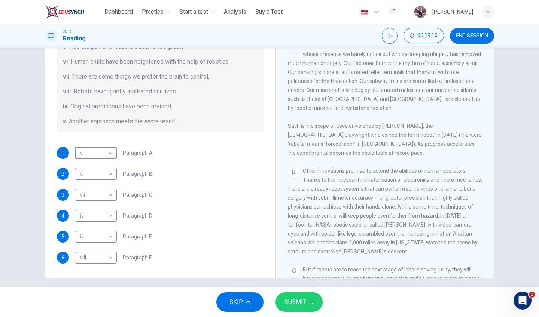
click at [299, 303] on span "SUBMIT" at bounding box center [295, 302] width 22 height 10
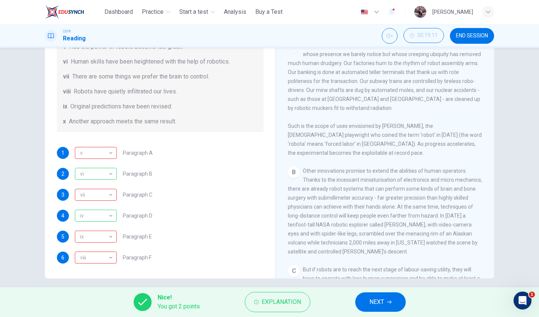
click at [380, 309] on button "NEXT" at bounding box center [380, 302] width 51 height 19
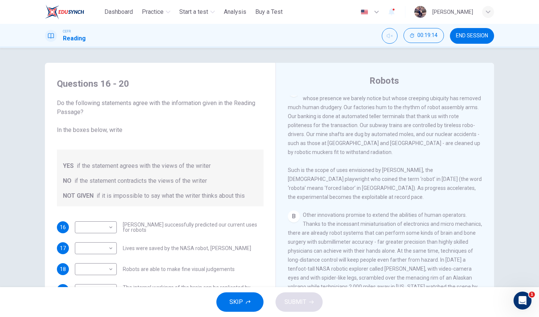
scroll to position [9, 0]
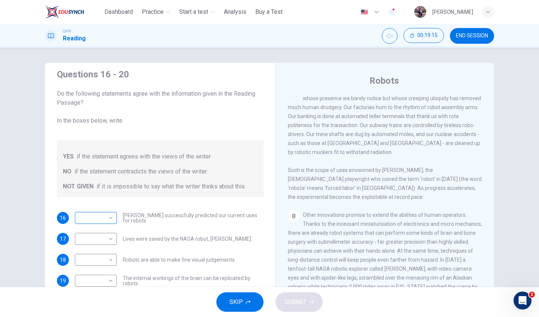
click at [100, 219] on body "This site uses cookies, as explained in our Privacy Policy . If you agree to th…" at bounding box center [269, 158] width 539 height 317
click at [105, 230] on li "YES" at bounding box center [95, 230] width 42 height 12
type input "***"
click at [105, 240] on body "This site uses cookies, as explained in our Privacy Policy . If you agree to th…" at bounding box center [269, 158] width 539 height 317
click at [109, 250] on li "YES" at bounding box center [95, 251] width 42 height 12
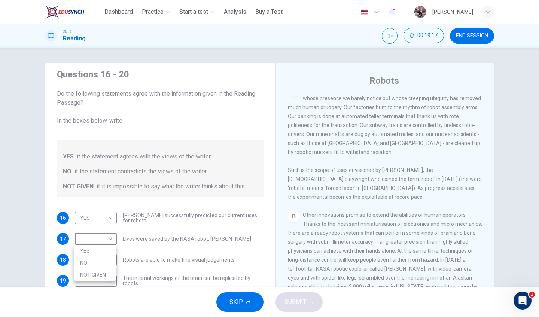
type input "***"
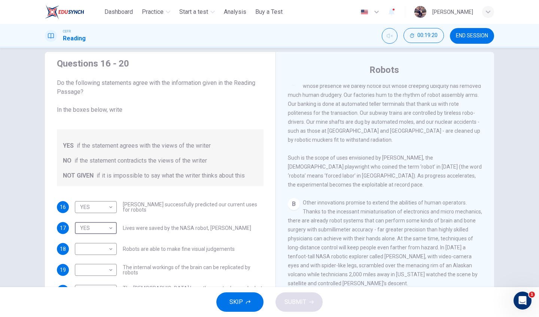
scroll to position [28, 0]
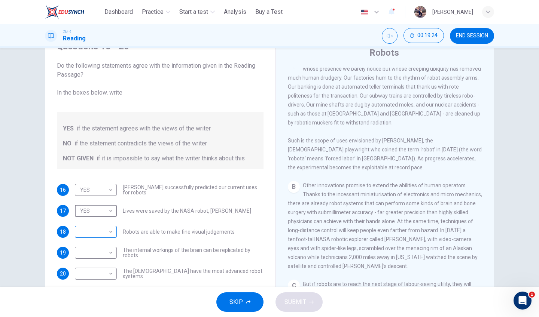
click at [105, 234] on body "This site uses cookies, as explained in our Privacy Policy . If you agree to th…" at bounding box center [269, 158] width 539 height 317
click at [103, 240] on li "YES" at bounding box center [95, 244] width 42 height 12
type input "***"
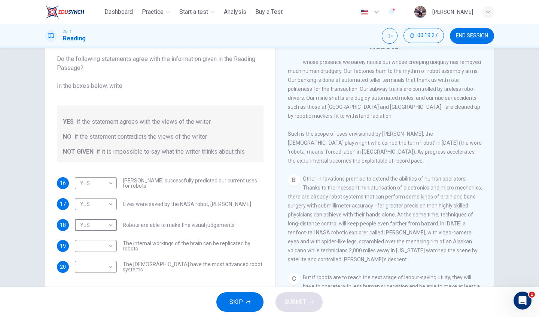
scroll to position [36, 0]
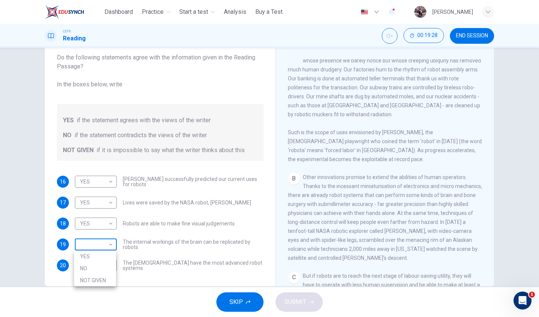
click at [92, 248] on body "This site uses cookies, as explained in our Privacy Policy . If you agree to th…" at bounding box center [269, 158] width 539 height 317
click at [93, 267] on li "NO" at bounding box center [95, 269] width 42 height 12
type input "**"
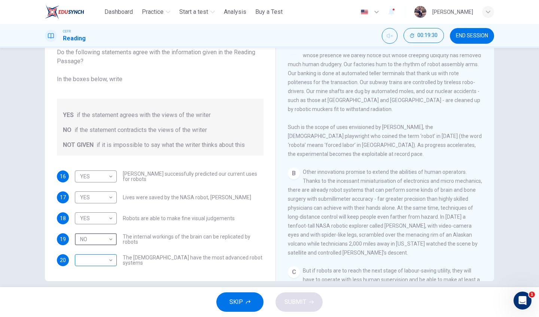
click at [100, 261] on body "This site uses cookies, as explained in our Privacy Policy . If you agree to th…" at bounding box center [269, 158] width 539 height 317
click at [101, 293] on li "NOT GIVEN" at bounding box center [95, 296] width 42 height 12
type input "*********"
click at [289, 306] on span "SUBMIT" at bounding box center [295, 302] width 22 height 10
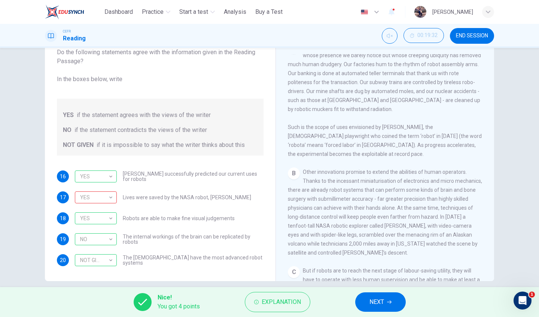
click at [356, 299] on button "NEXT" at bounding box center [380, 302] width 51 height 19
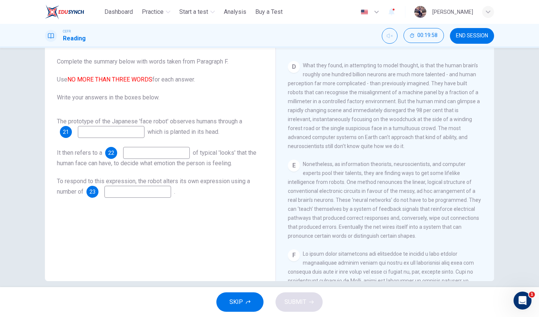
scroll to position [586, 0]
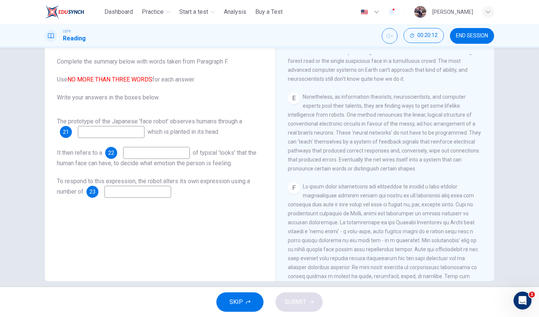
click at [144, 134] on input at bounding box center [111, 132] width 67 height 12
type input "**********"
click at [182, 153] on input at bounding box center [156, 153] width 67 height 12
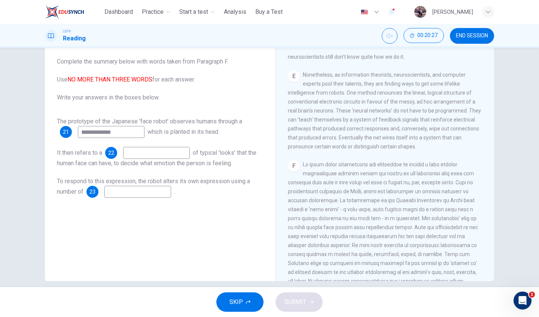
scroll to position [621, 0]
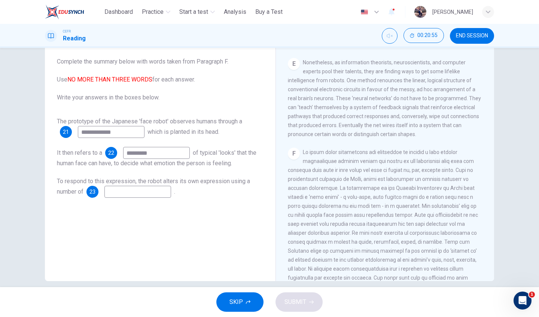
type input "********"
click at [160, 191] on input at bounding box center [137, 192] width 67 height 12
type input "**********"
click at [305, 299] on span "SUBMIT" at bounding box center [295, 302] width 22 height 10
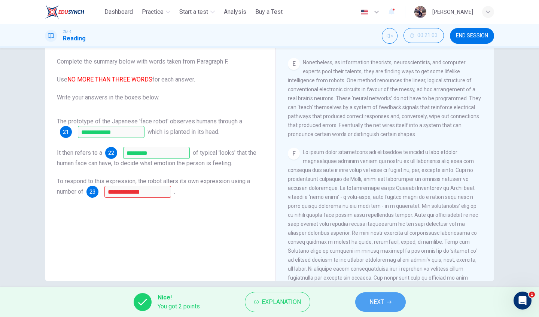
click at [385, 300] on button "NEXT" at bounding box center [380, 302] width 51 height 19
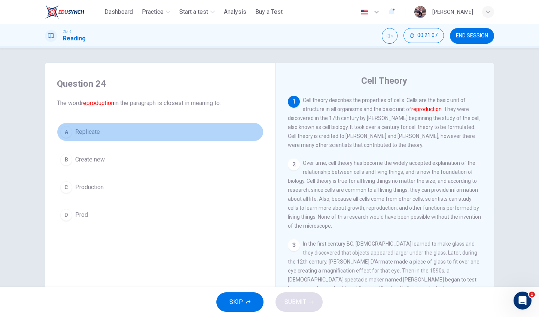
click at [103, 136] on button "A Replicate" at bounding box center [160, 132] width 207 height 19
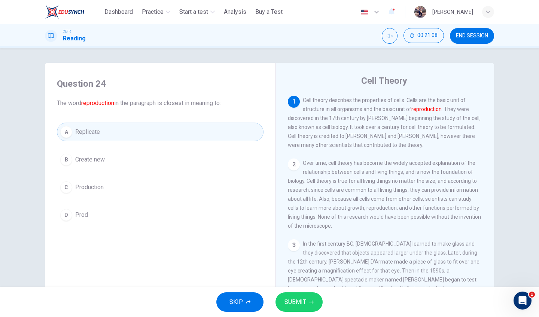
click at [304, 300] on span "SUBMIT" at bounding box center [295, 302] width 22 height 10
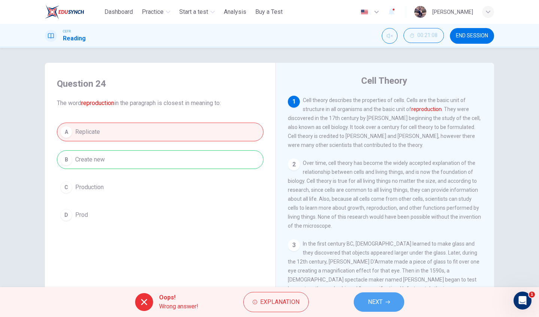
click at [377, 303] on span "NEXT" at bounding box center [375, 302] width 15 height 10
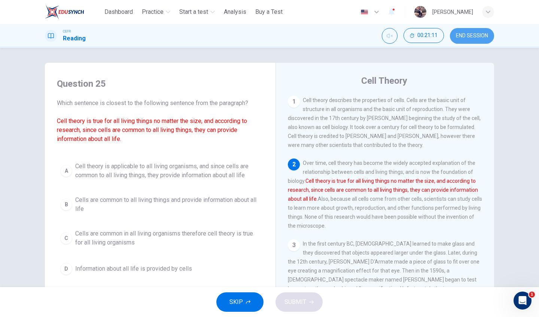
click at [487, 37] on span "END SESSION" at bounding box center [472, 36] width 32 height 6
